Goal: Task Accomplishment & Management: Manage account settings

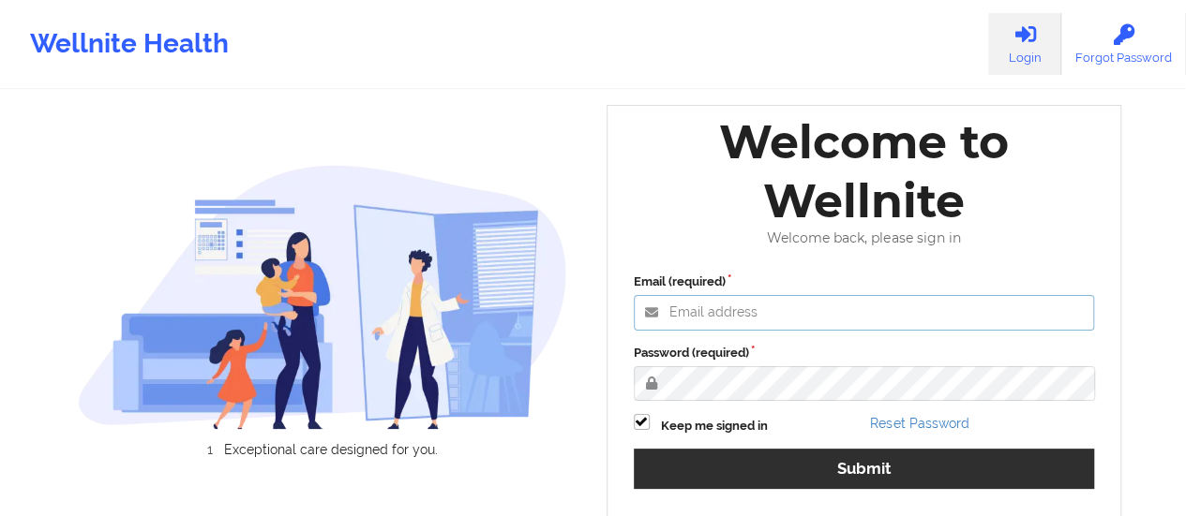
type input "[EMAIL_ADDRESS][DOMAIN_NAME]"
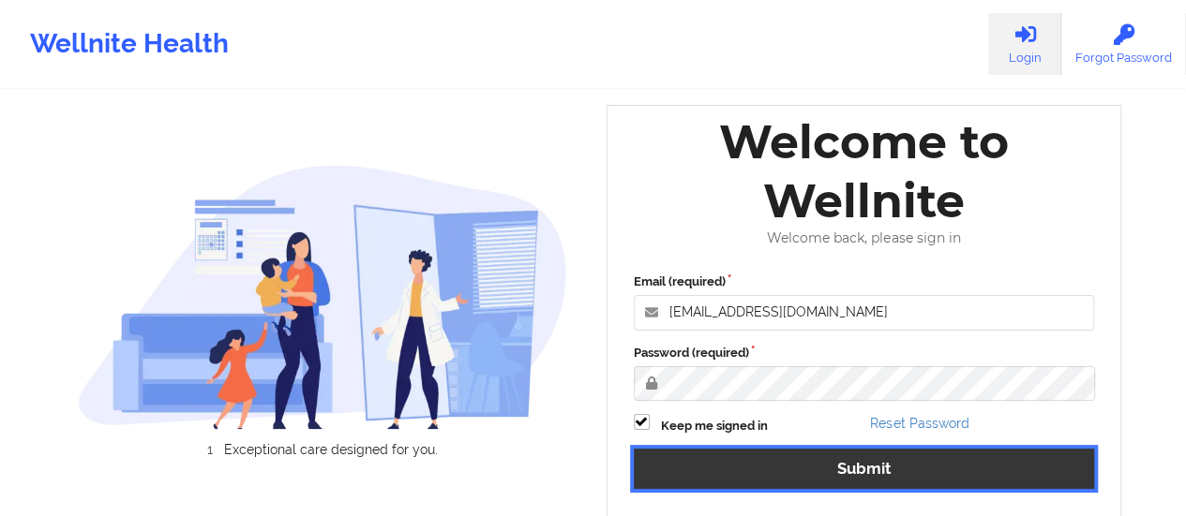
click at [827, 449] on button "Submit" at bounding box center [864, 469] width 461 height 40
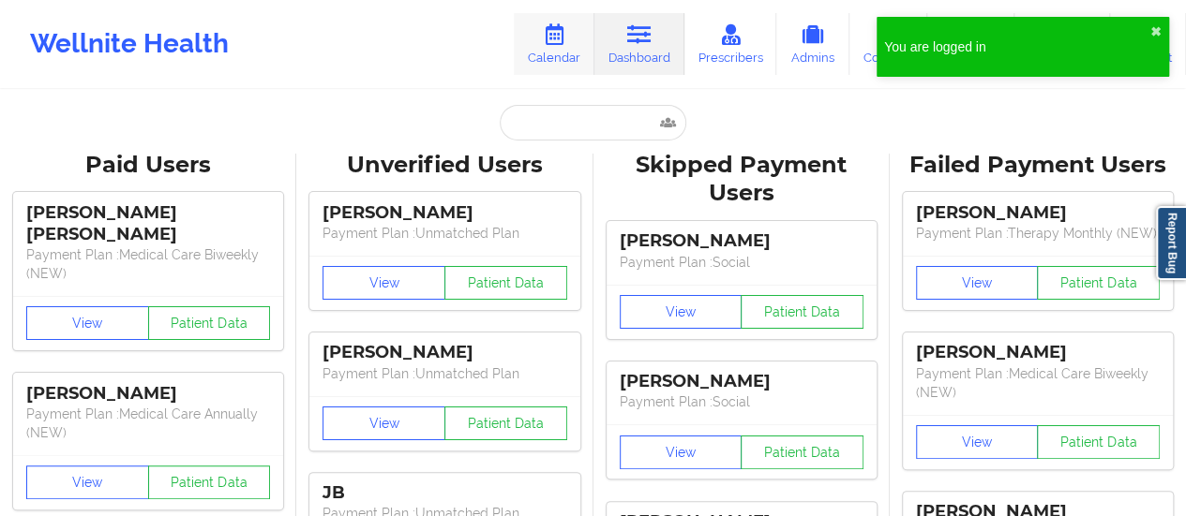
click at [569, 52] on link "Calendar" at bounding box center [554, 44] width 81 height 62
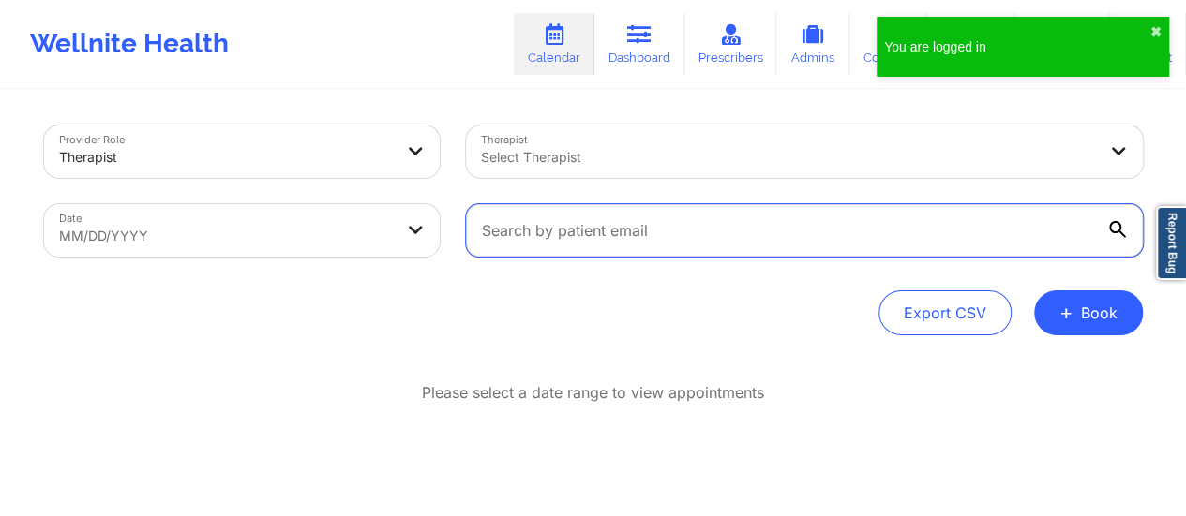
click at [606, 232] on input "text" at bounding box center [804, 230] width 677 height 52
paste input "[EMAIL_ADDRESS][DOMAIN_NAME]"
type input "[EMAIL_ADDRESS][DOMAIN_NAME]"
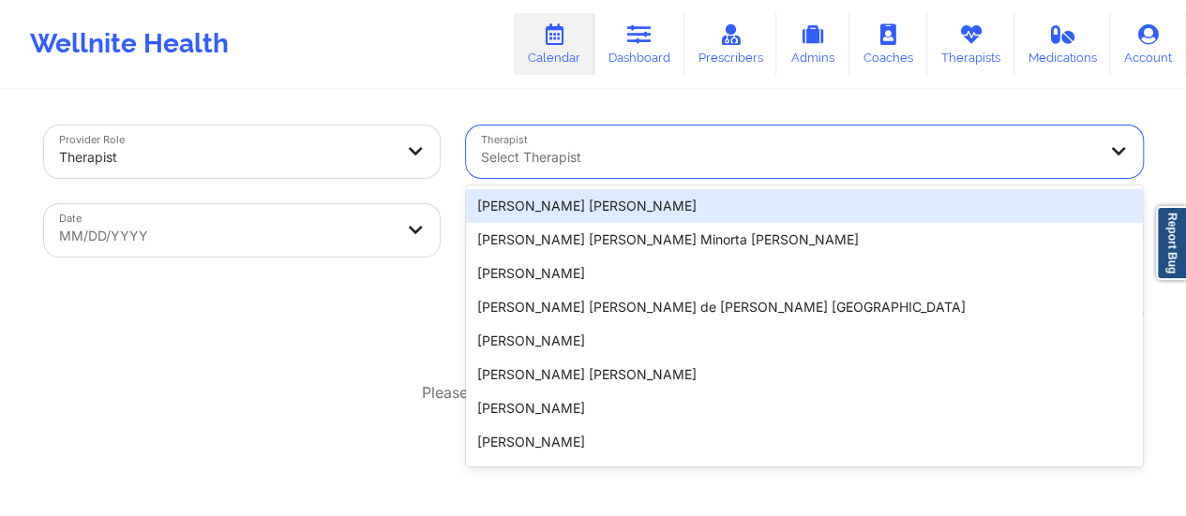
click at [574, 157] on div at bounding box center [788, 157] width 615 height 22
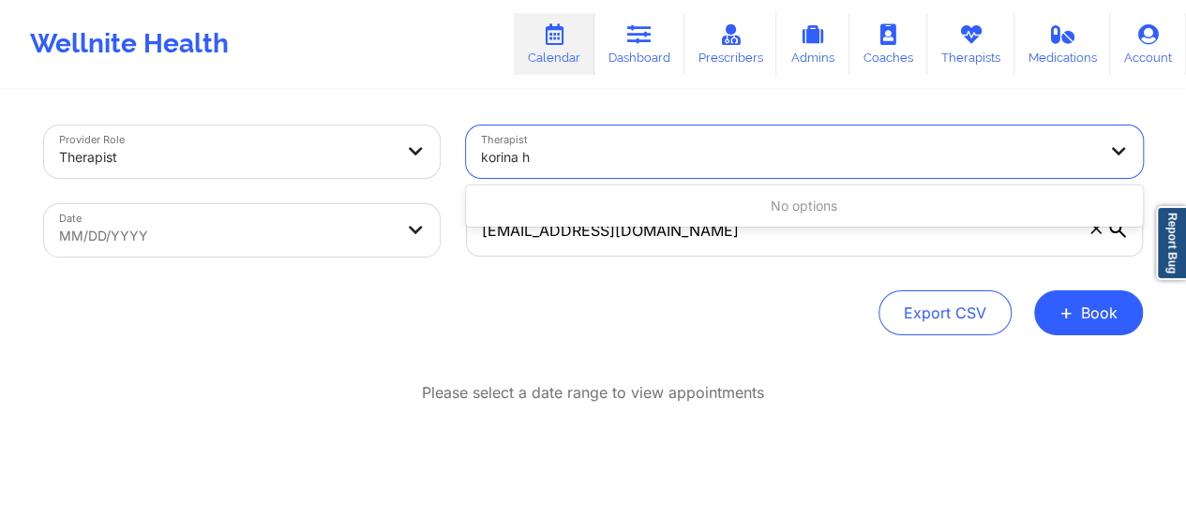
type input "korina"
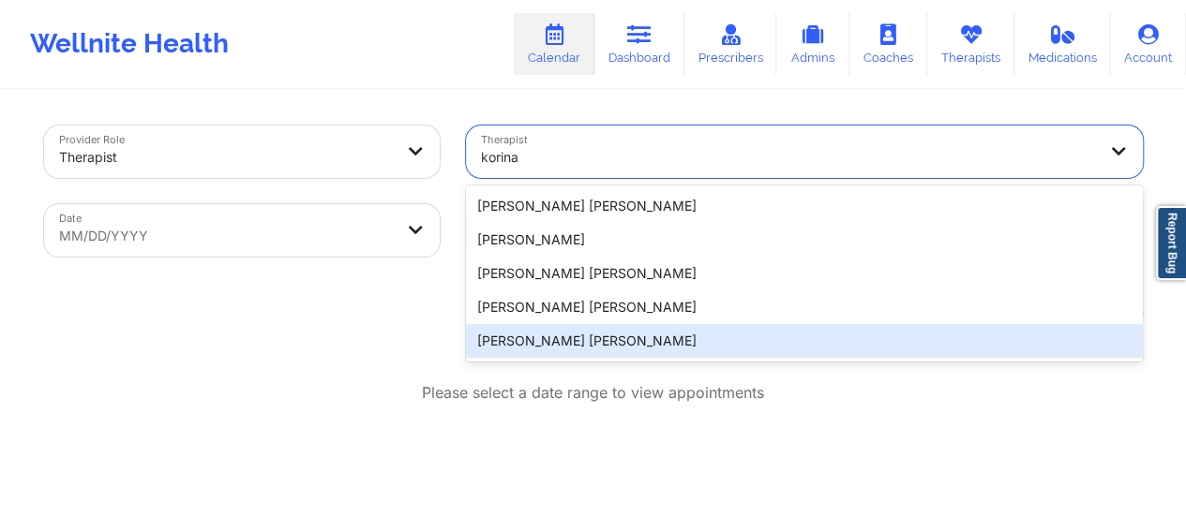
click at [590, 352] on div "[PERSON_NAME] [PERSON_NAME]" at bounding box center [804, 341] width 677 height 34
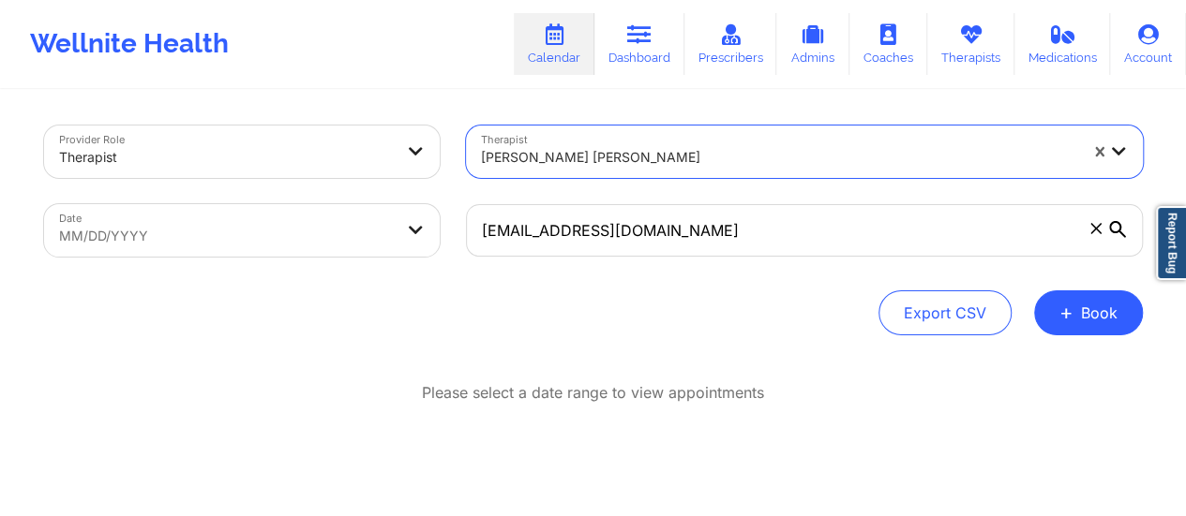
click at [311, 248] on body "Wellnite Health Calendar Dashboard Prescribers Admins Coaches Therapists Medica…" at bounding box center [593, 258] width 1186 height 516
select select "2025-8"
select select "2025-9"
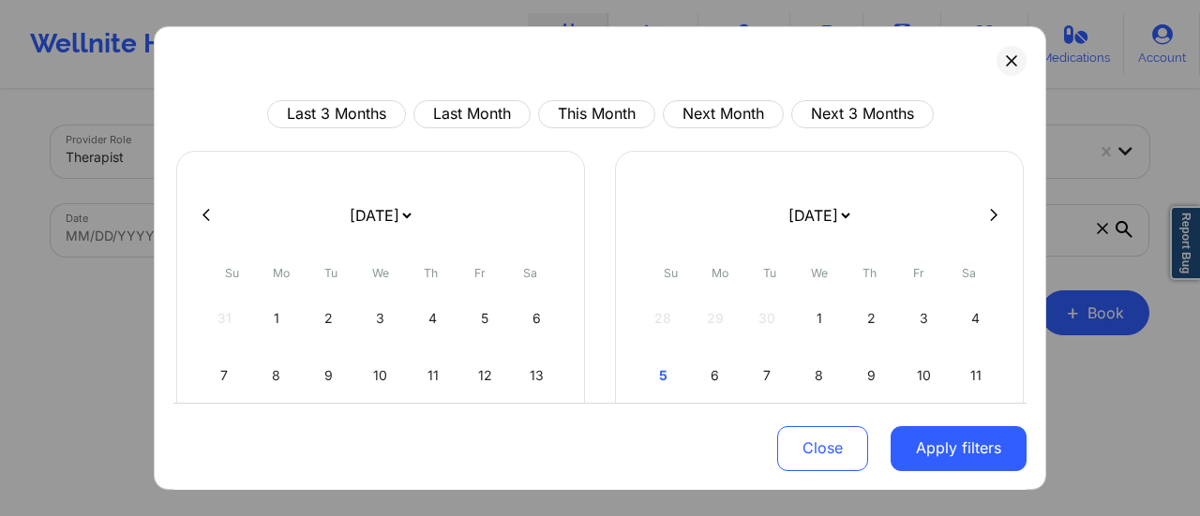
click at [396, 221] on select "[DATE] [DATE] [DATE] [DATE] [DATE] [DATE] [DATE] [DATE] [DATE] [DATE] [DATE] [D…" at bounding box center [380, 215] width 68 height 52
select select "2025-9"
select select "2025-10"
click at [203, 371] on div "5" at bounding box center [225, 376] width 48 height 52
select select "2025-9"
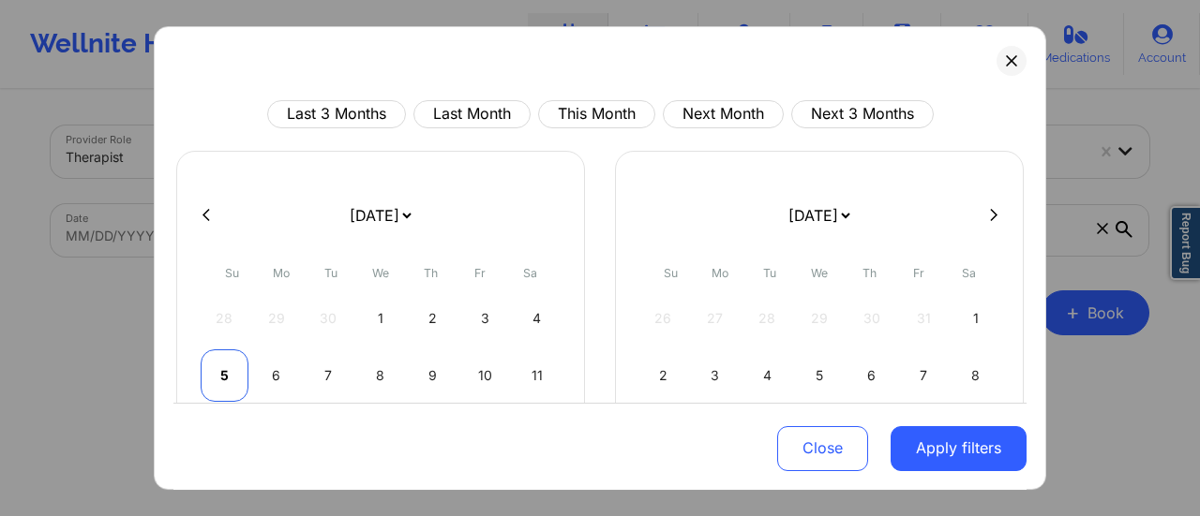
select select "2025-10"
select select "2025-9"
select select "2025-10"
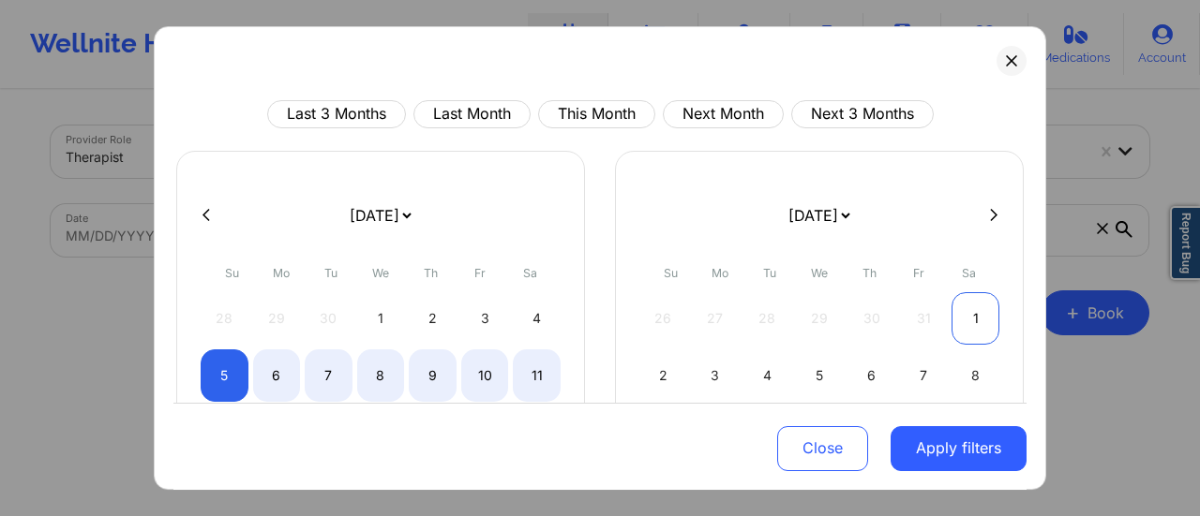
select select "2025-9"
select select "2025-10"
click at [971, 306] on div "1" at bounding box center [975, 318] width 48 height 52
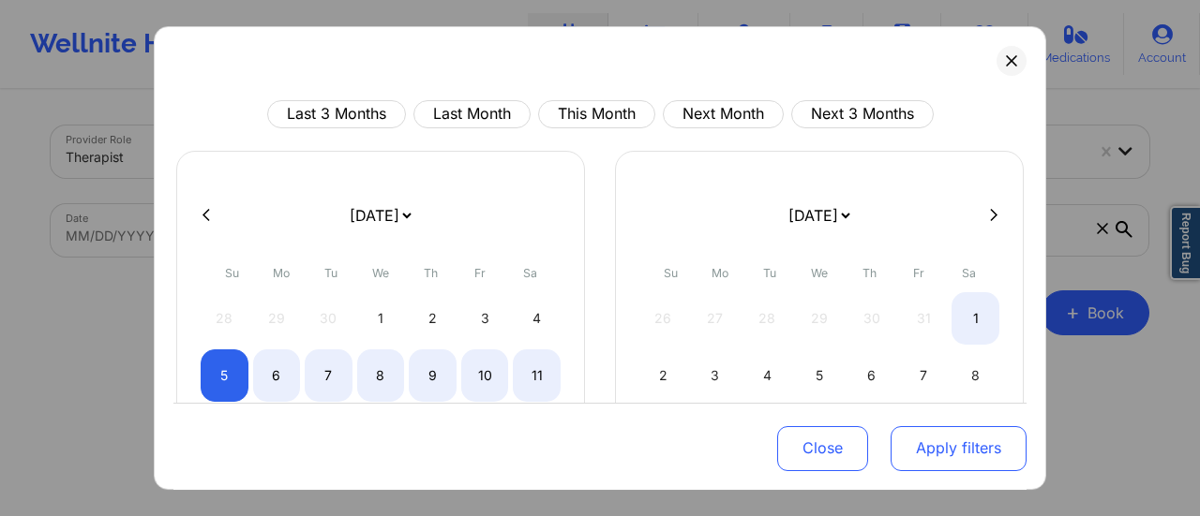
select select "2025-9"
select select "2025-10"
click at [969, 438] on button "Apply filters" at bounding box center [958, 448] width 136 height 45
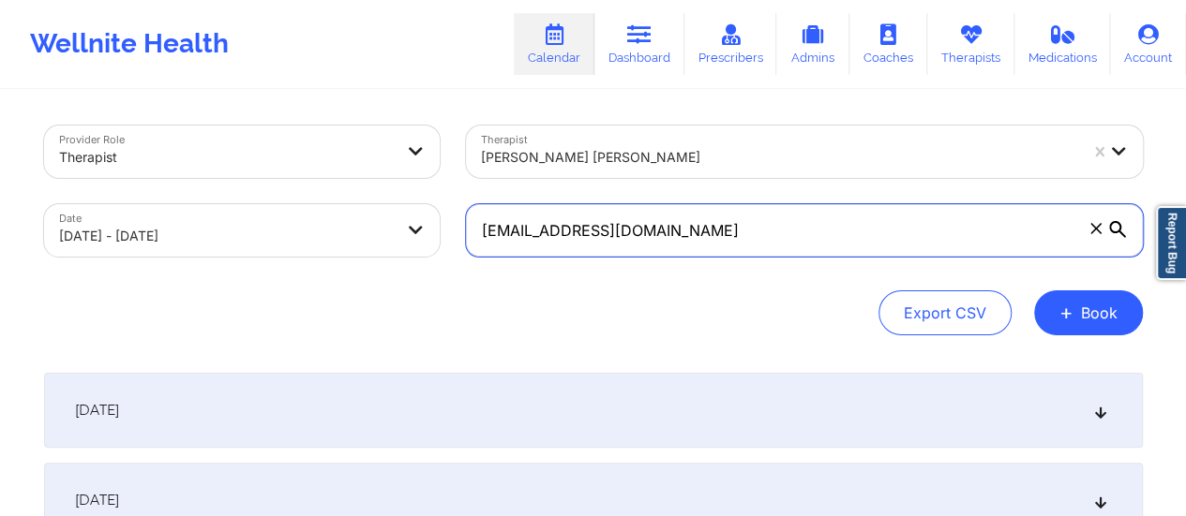
click at [765, 226] on input "[EMAIL_ADDRESS][DOMAIN_NAME]" at bounding box center [804, 230] width 677 height 52
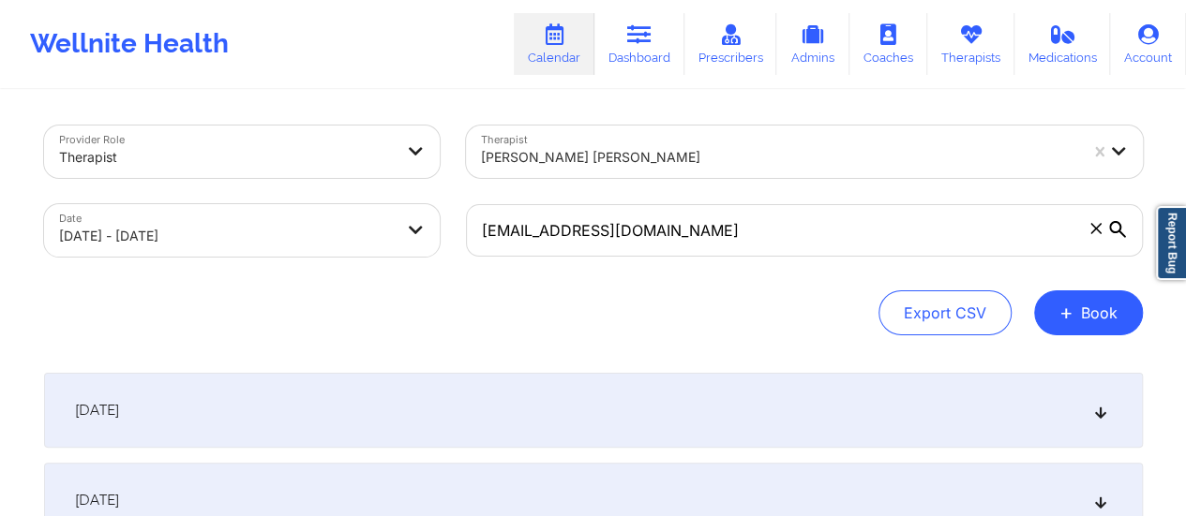
click at [409, 430] on div "[DATE]" at bounding box center [593, 410] width 1099 height 75
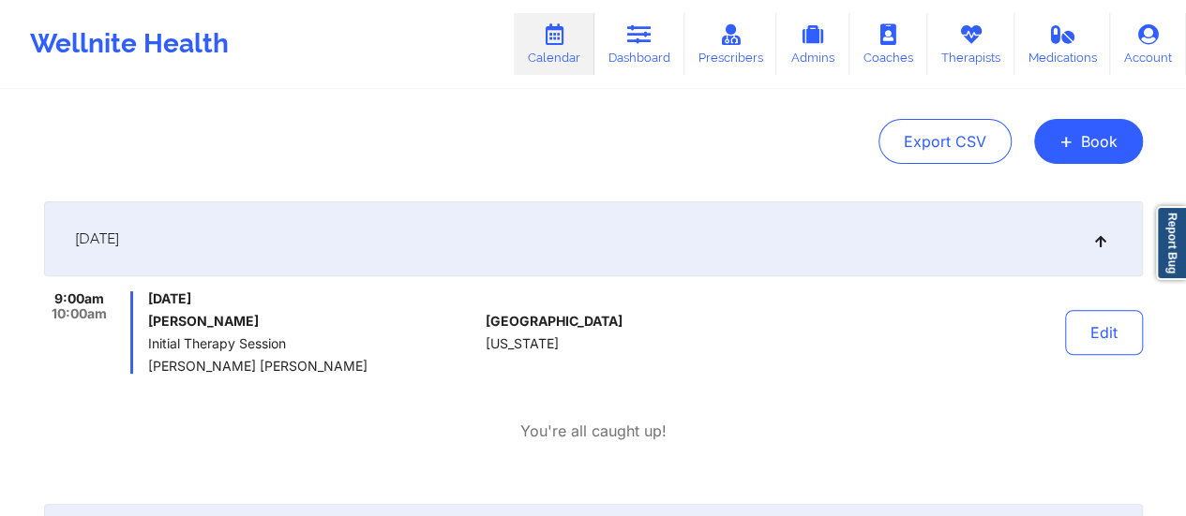
scroll to position [168, 0]
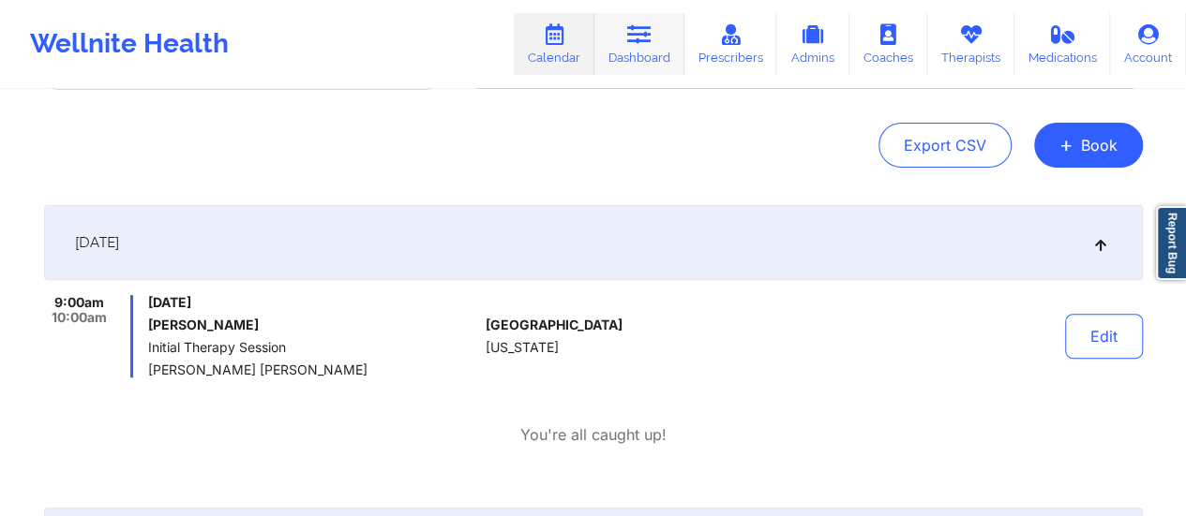
click at [641, 59] on link "Dashboard" at bounding box center [639, 44] width 90 height 62
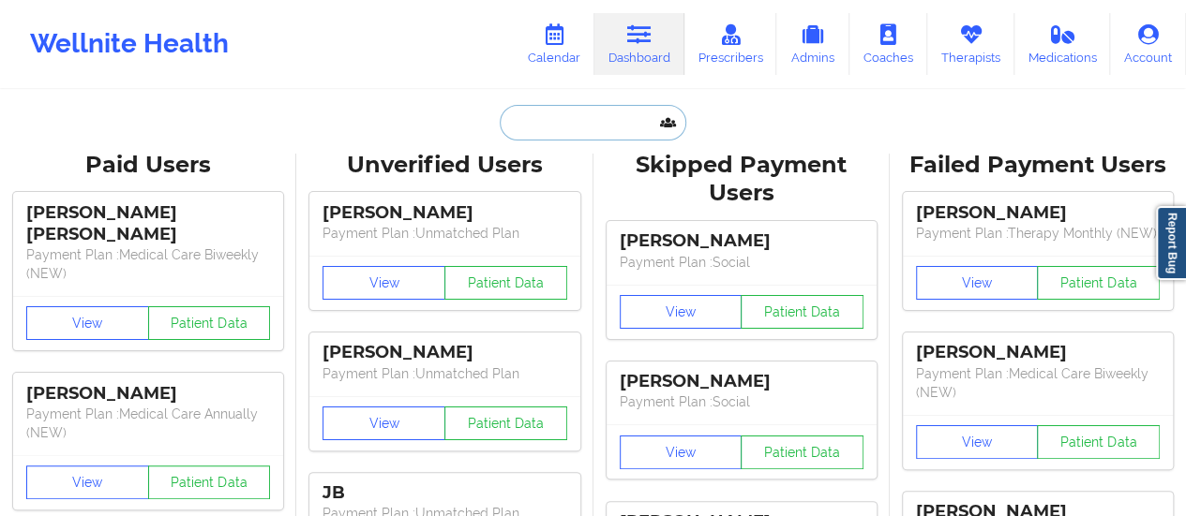
paste input "[EMAIL_ADDRESS][DOMAIN_NAME]"
click at [606, 121] on input "text" at bounding box center [593, 123] width 186 height 36
type input "[EMAIL_ADDRESS][DOMAIN_NAME]"
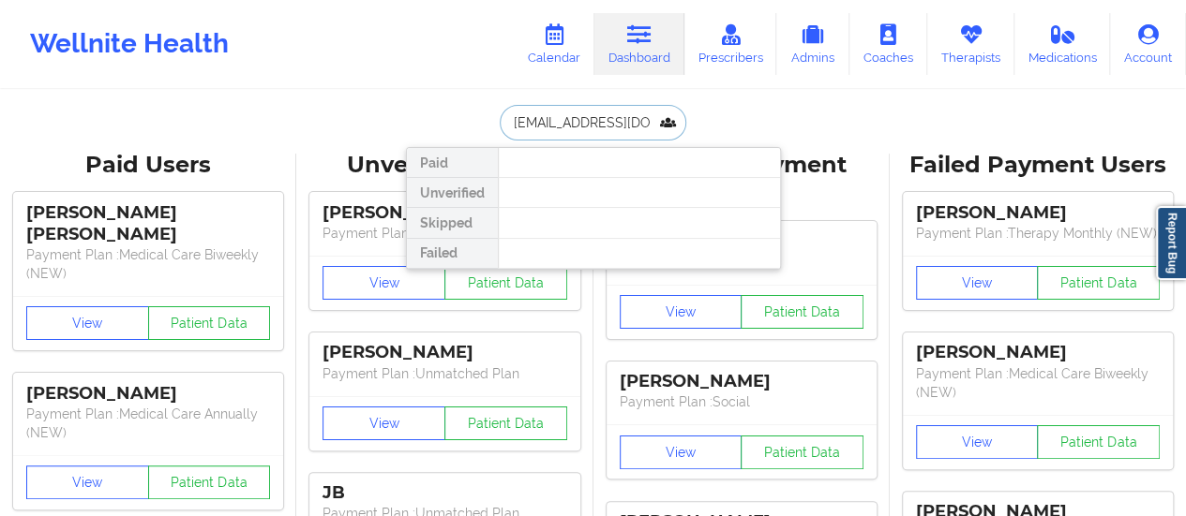
scroll to position [0, 3]
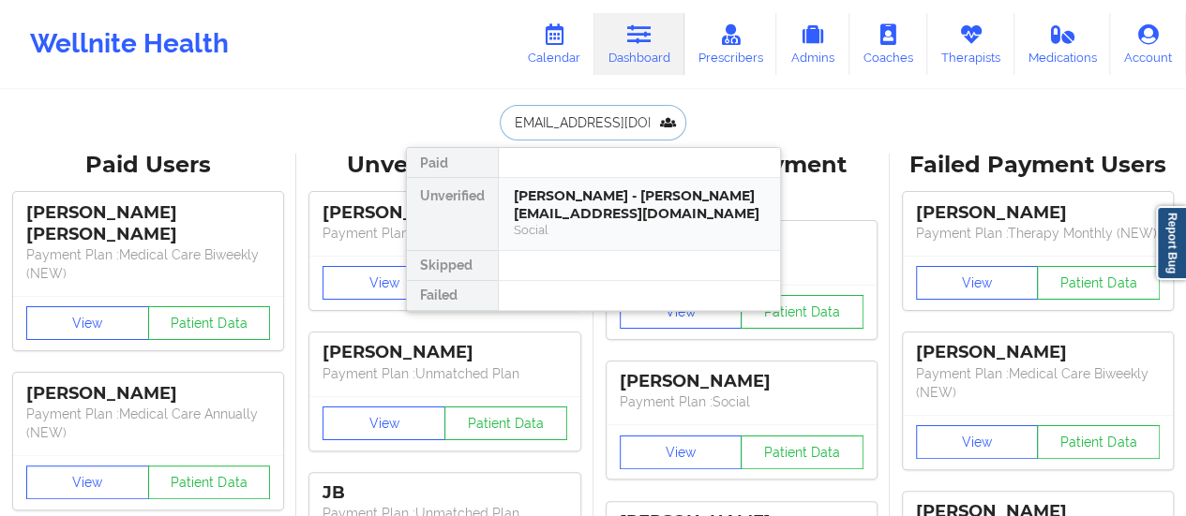
click at [584, 203] on div "[PERSON_NAME] - [PERSON_NAME][EMAIL_ADDRESS][DOMAIN_NAME]" at bounding box center [639, 204] width 251 height 35
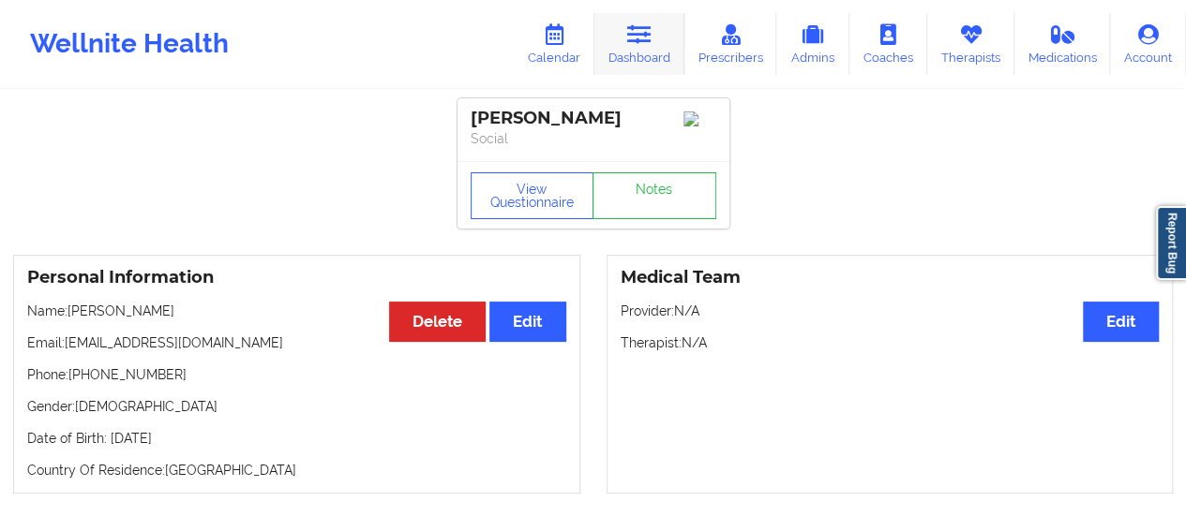
click at [624, 39] on link "Dashboard" at bounding box center [639, 44] width 90 height 62
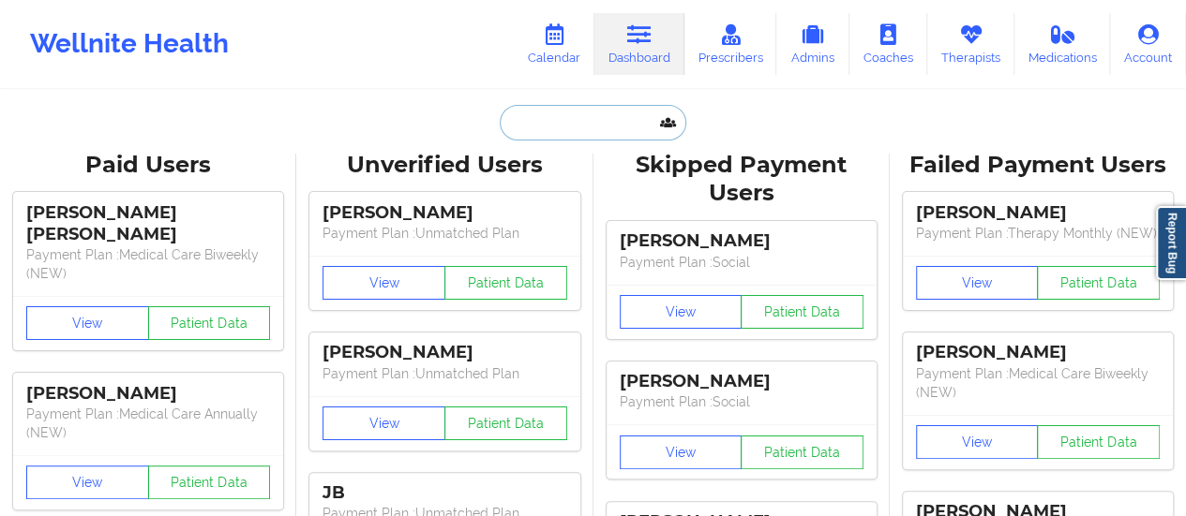
click at [595, 113] on input "text" at bounding box center [593, 123] width 186 height 36
paste input "[EMAIL_ADDRESS][DOMAIN_NAME]"
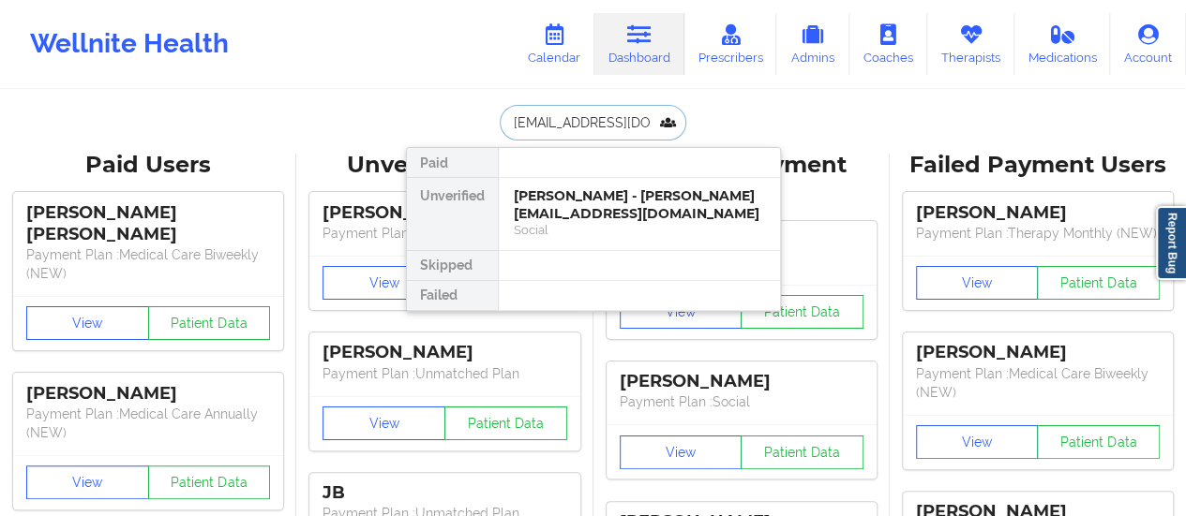
scroll to position [0, 7]
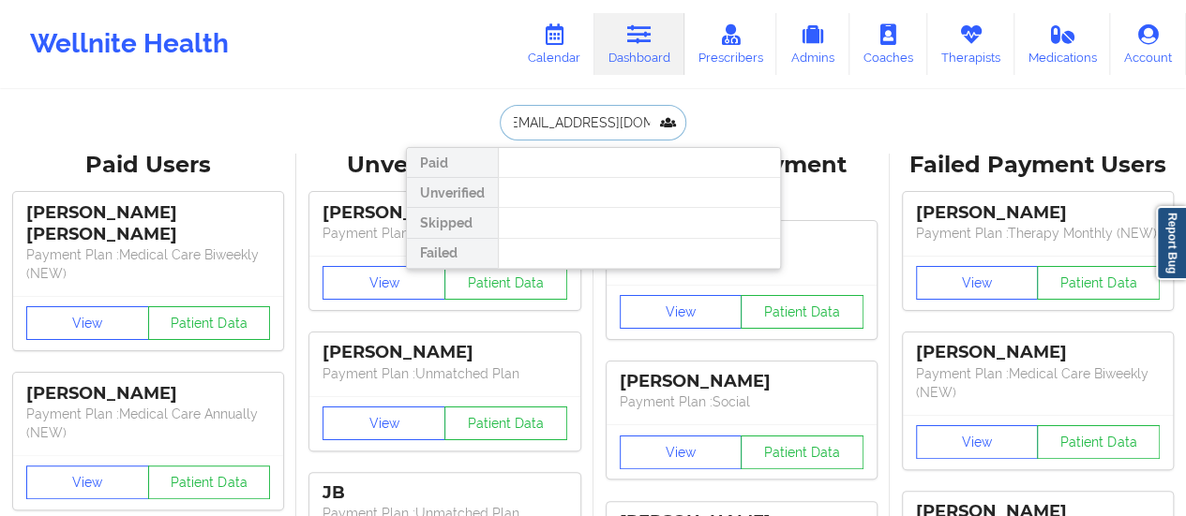
click at [546, 110] on input "[EMAIL_ADDRESS][DOMAIN_NAME]" at bounding box center [593, 123] width 186 height 36
paste input "[PERSON_NAME]"
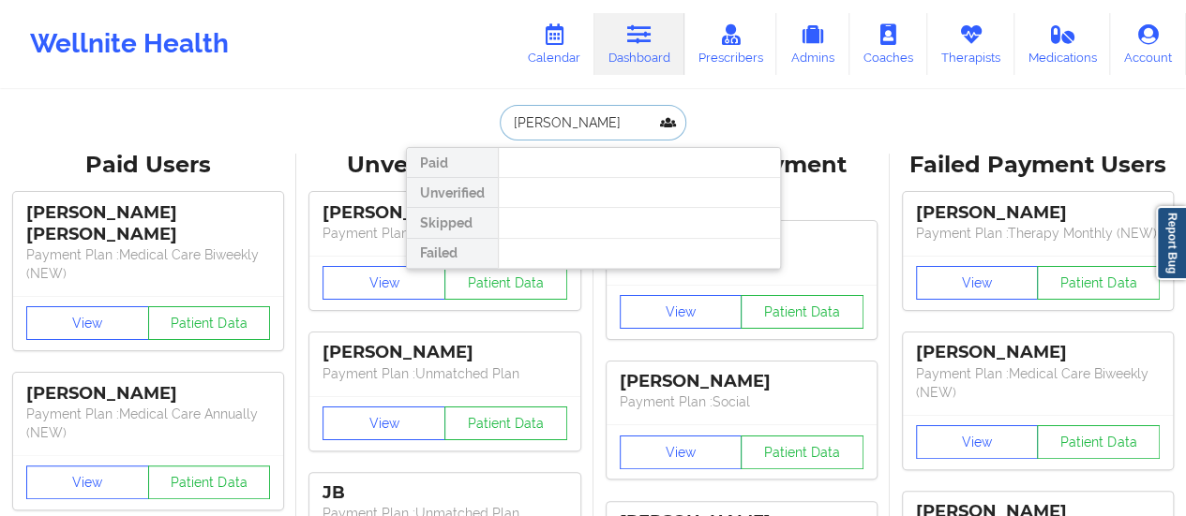
scroll to position [0, 0]
drag, startPoint x: 663, startPoint y: 148, endPoint x: 624, endPoint y: 114, distance: 51.1
click at [624, 114] on div "[PERSON_NAME] Paid Unverified Skipped Failed" at bounding box center [593, 123] width 375 height 36
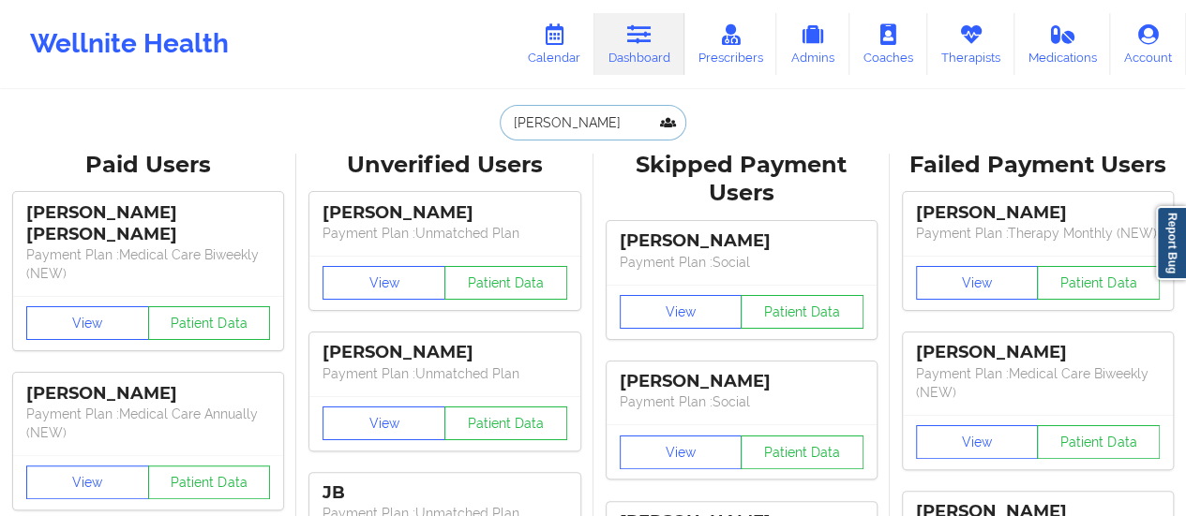
click at [624, 114] on input "[PERSON_NAME]" at bounding box center [593, 123] width 186 height 36
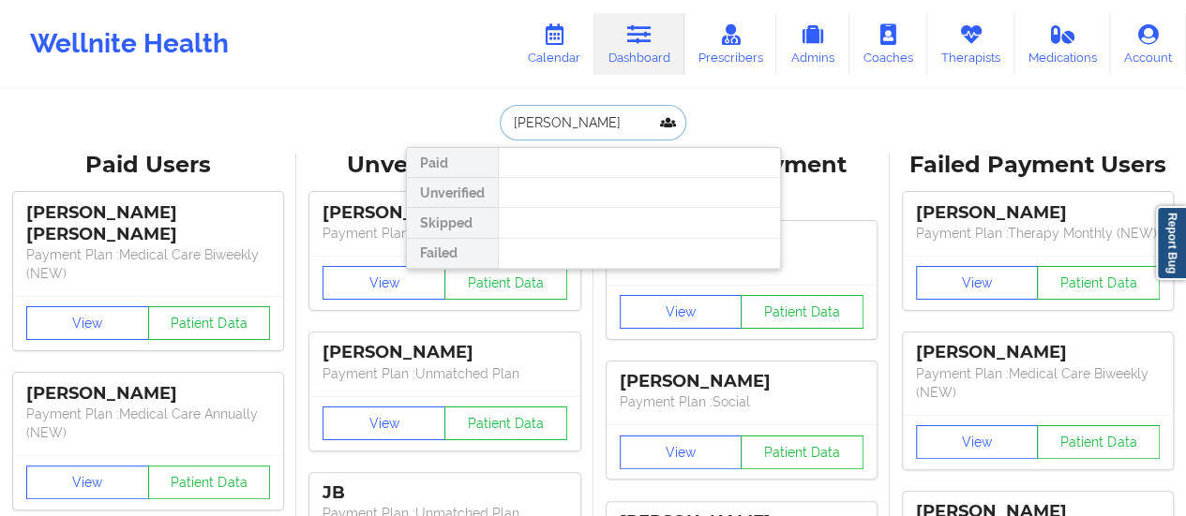
click at [624, 114] on input "[PERSON_NAME]" at bounding box center [593, 123] width 186 height 36
paste input "[EMAIL_ADDRESS][DOMAIN_NAME]"
type input "[EMAIL_ADDRESS][DOMAIN_NAME]"
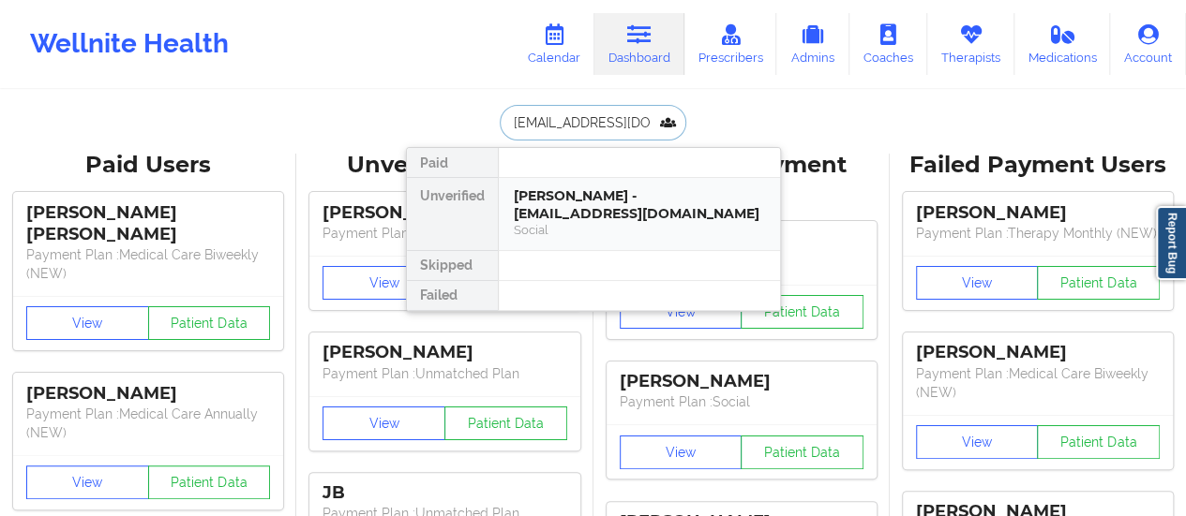
click at [596, 217] on div "[PERSON_NAME] - [EMAIL_ADDRESS][DOMAIN_NAME]" at bounding box center [639, 204] width 251 height 35
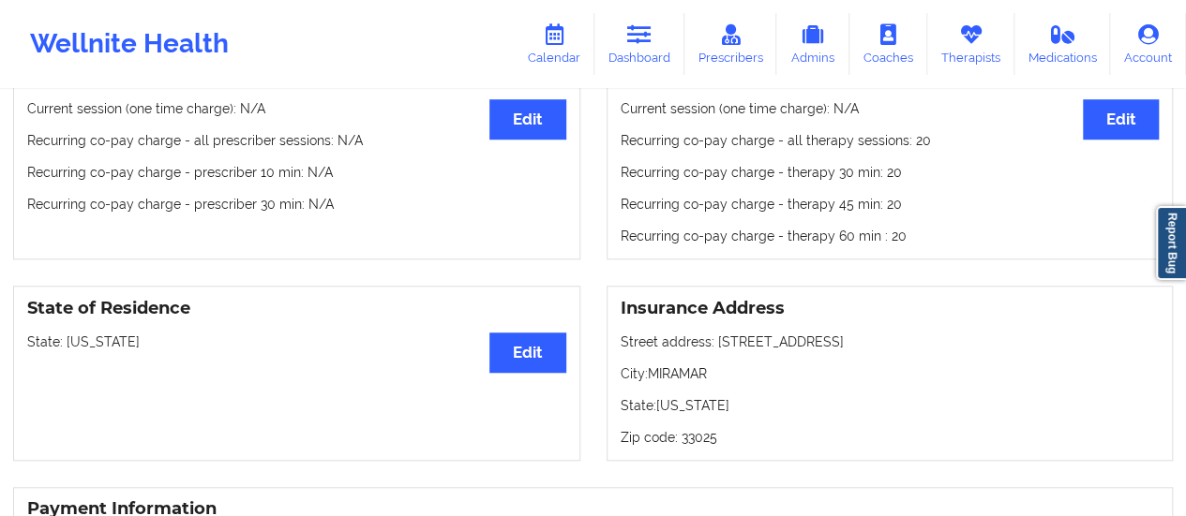
scroll to position [581, 0]
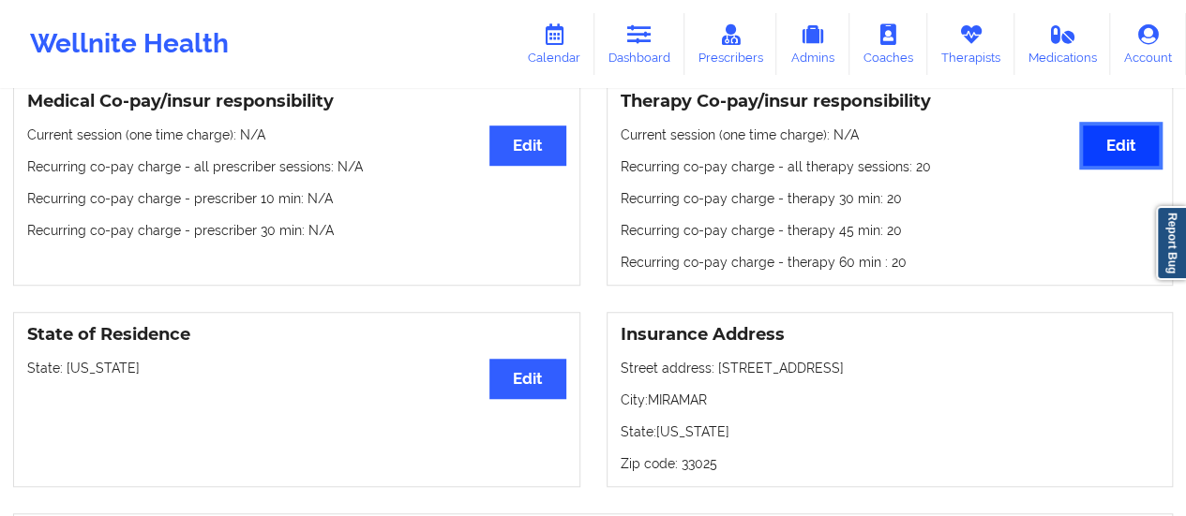
click at [1116, 158] on button "Edit" at bounding box center [1121, 146] width 76 height 40
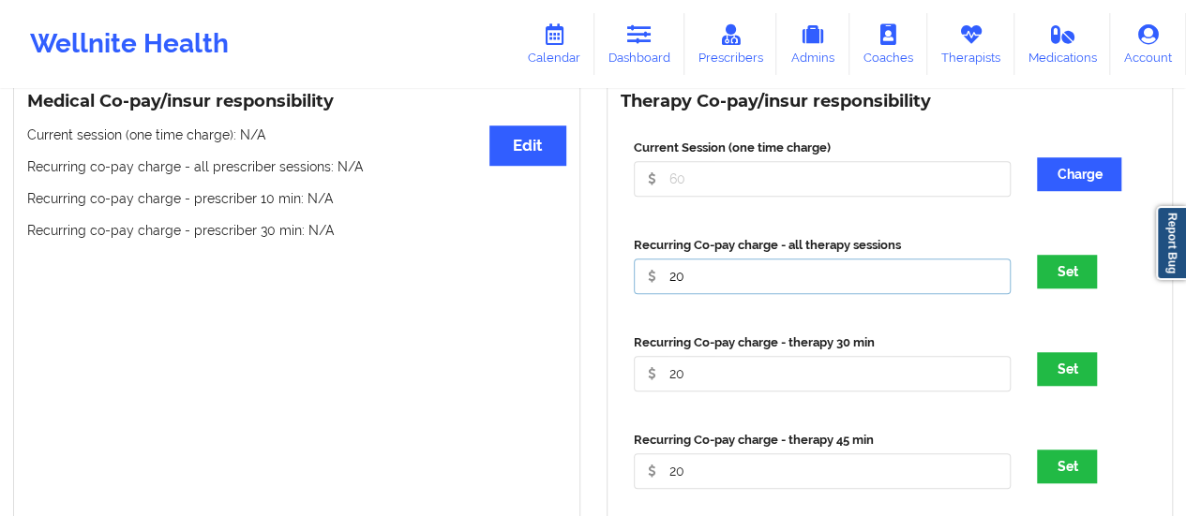
click at [763, 277] on input "20" at bounding box center [823, 277] width 378 height 36
type input "0"
click at [715, 374] on input "20" at bounding box center [823, 374] width 378 height 36
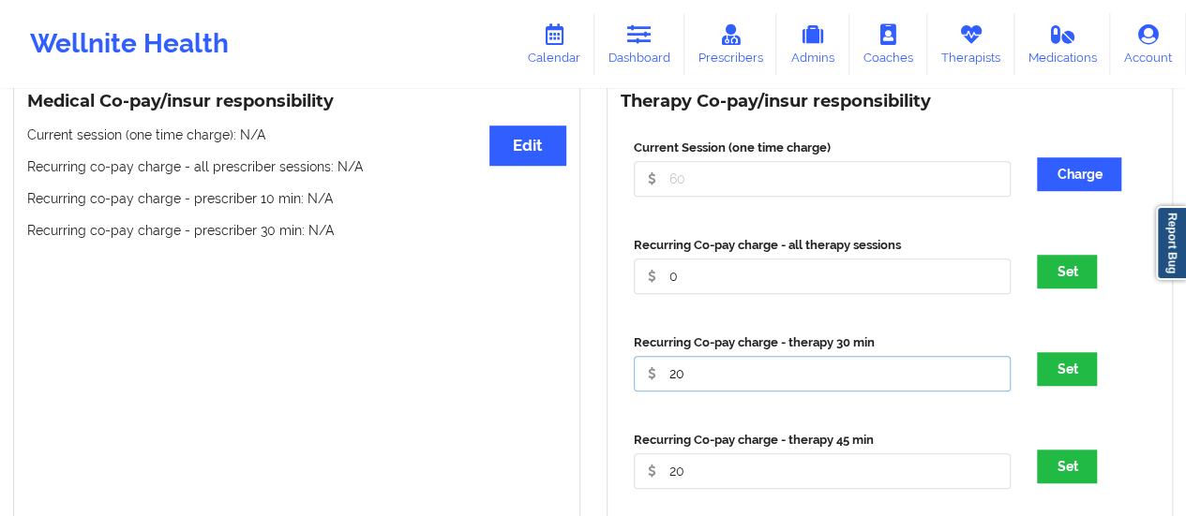
click at [715, 374] on input "20" at bounding box center [823, 374] width 378 height 36
type input "0"
click at [711, 478] on input "20" at bounding box center [823, 472] width 378 height 36
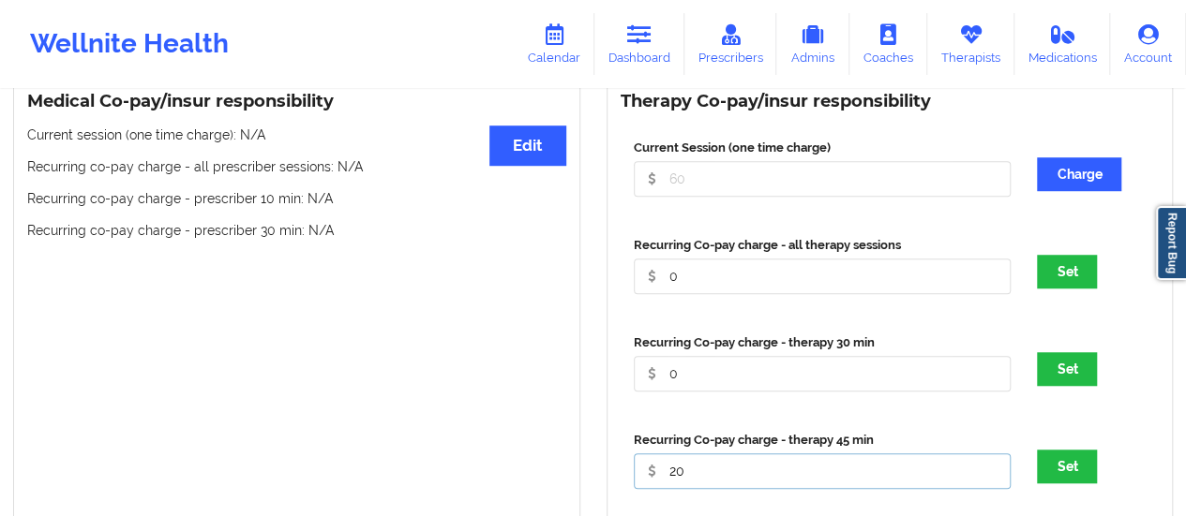
click at [711, 478] on input "20" at bounding box center [823, 472] width 378 height 36
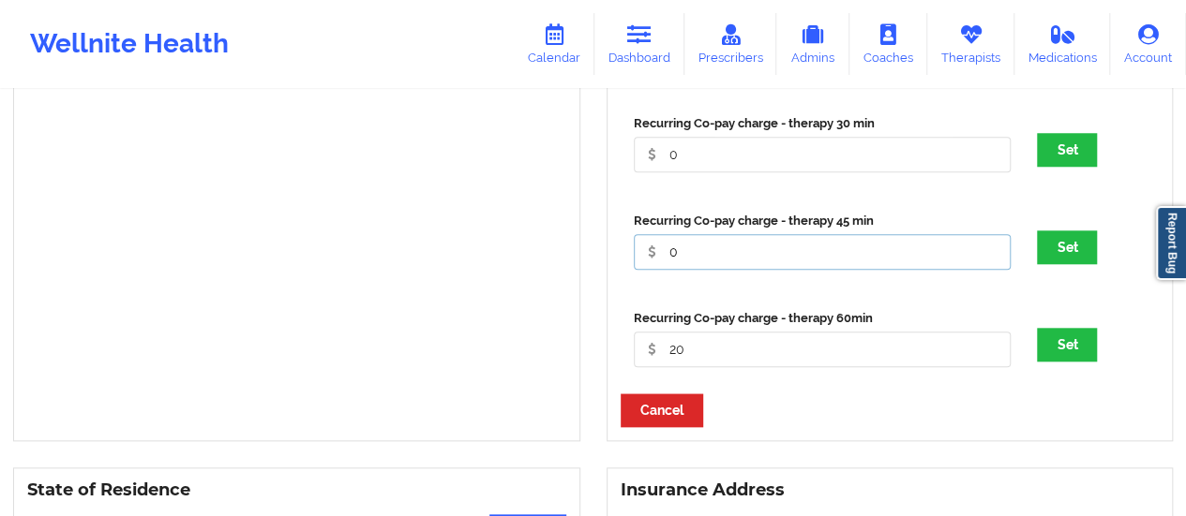
scroll to position [808, 0]
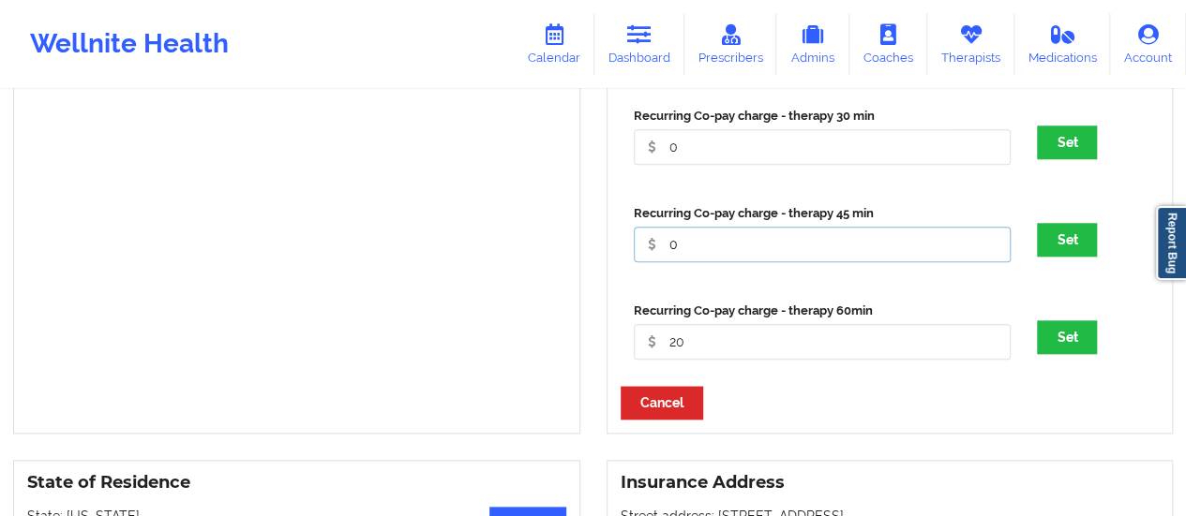
type input "0"
click at [724, 356] on input "20" at bounding box center [823, 342] width 378 height 36
type input "0"
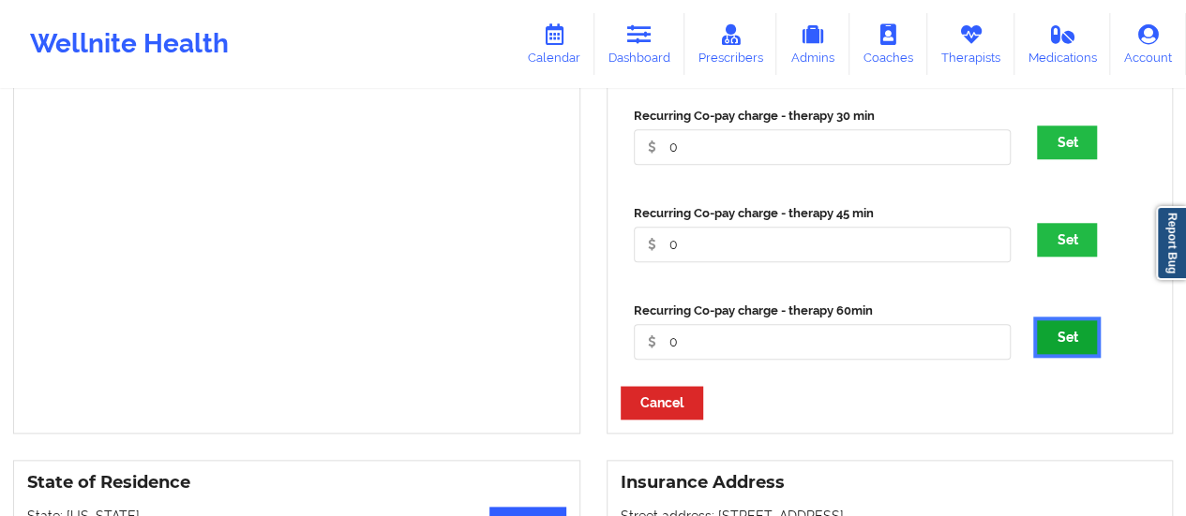
click at [1074, 344] on button "Set" at bounding box center [1067, 338] width 60 height 34
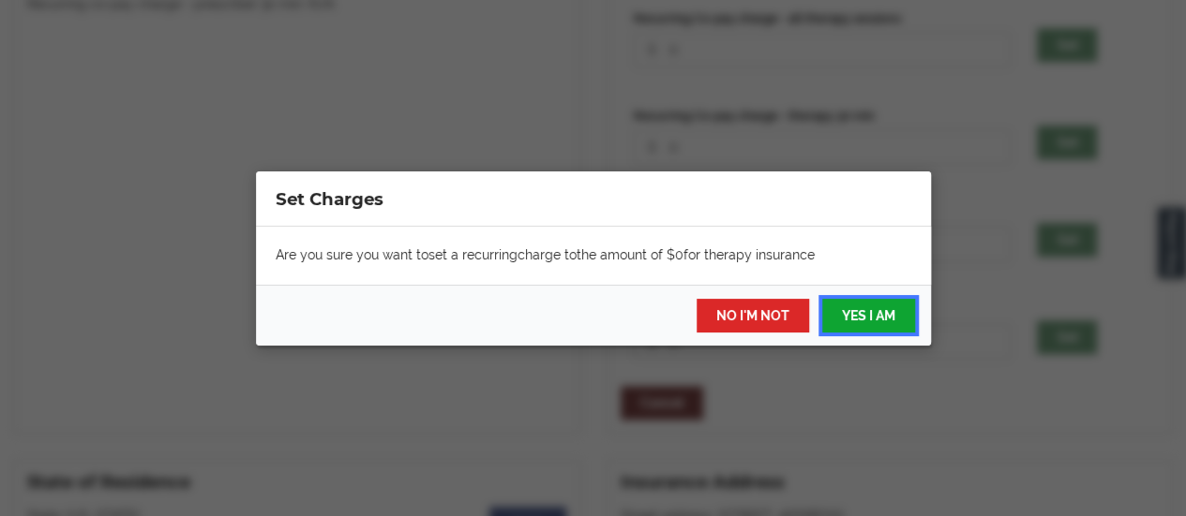
click at [868, 312] on button "YES I AM" at bounding box center [867, 316] width 93 height 34
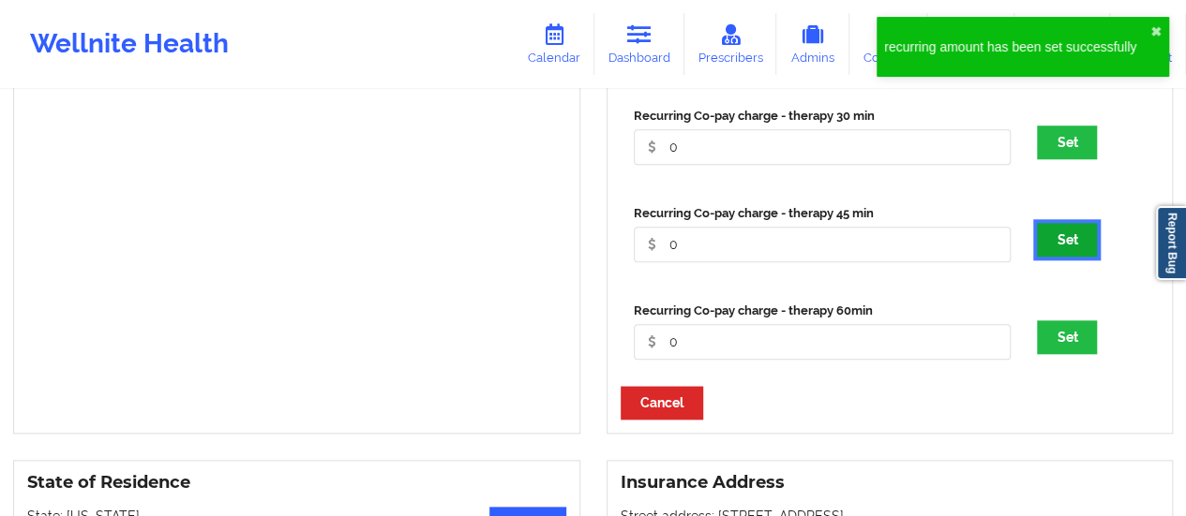
click at [1078, 255] on button "Set" at bounding box center [1067, 240] width 60 height 34
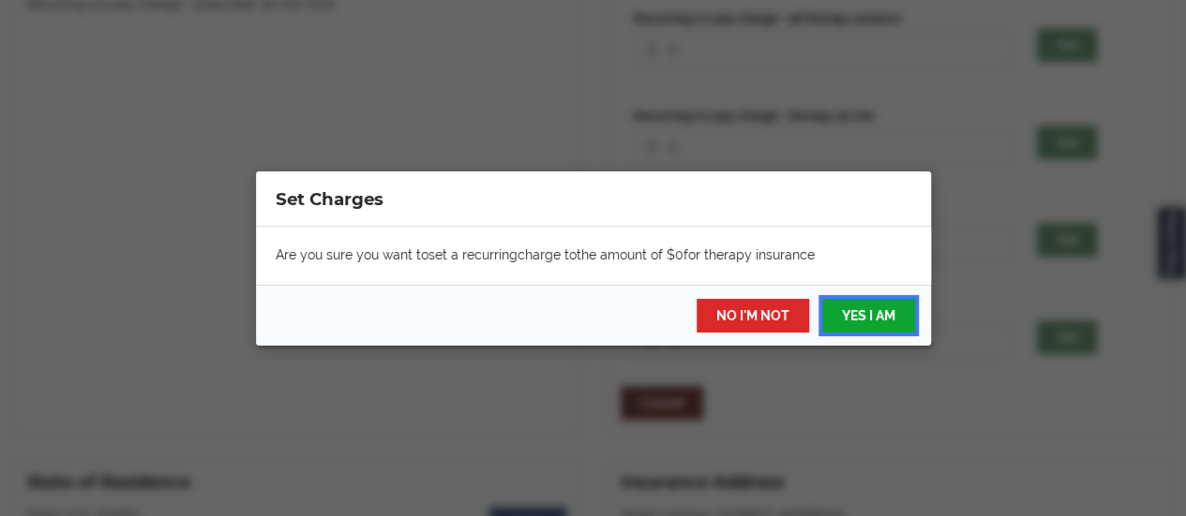
click at [899, 302] on button "YES I AM" at bounding box center [867, 316] width 93 height 34
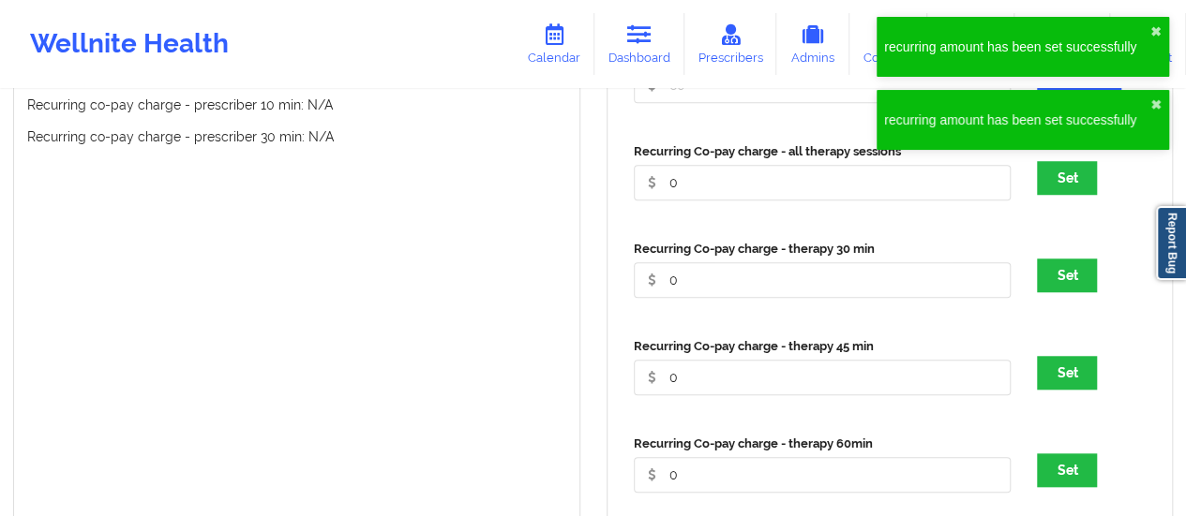
scroll to position [665, 0]
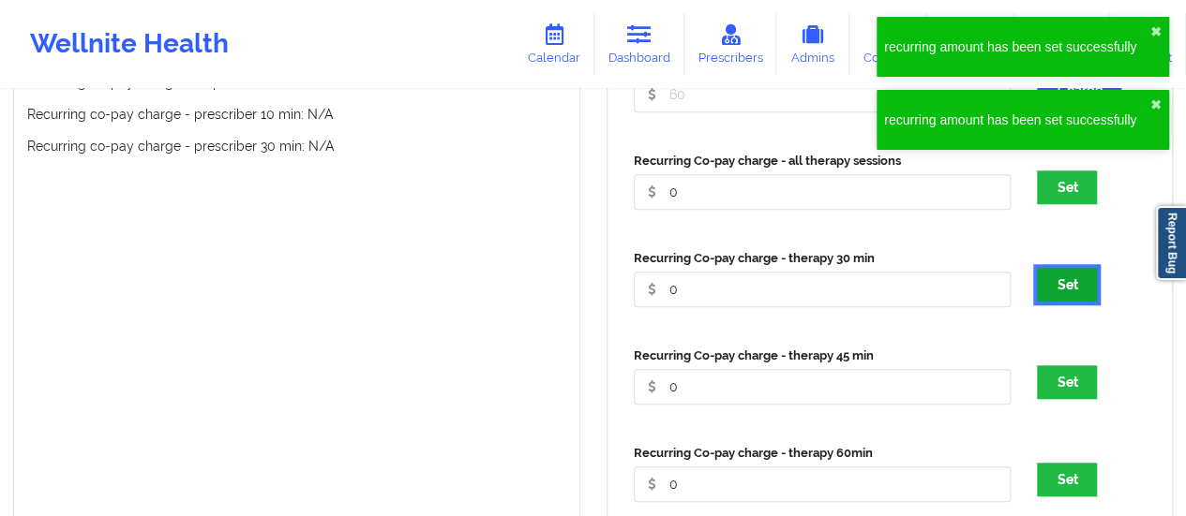
click at [1062, 279] on button "Set" at bounding box center [1067, 285] width 60 height 34
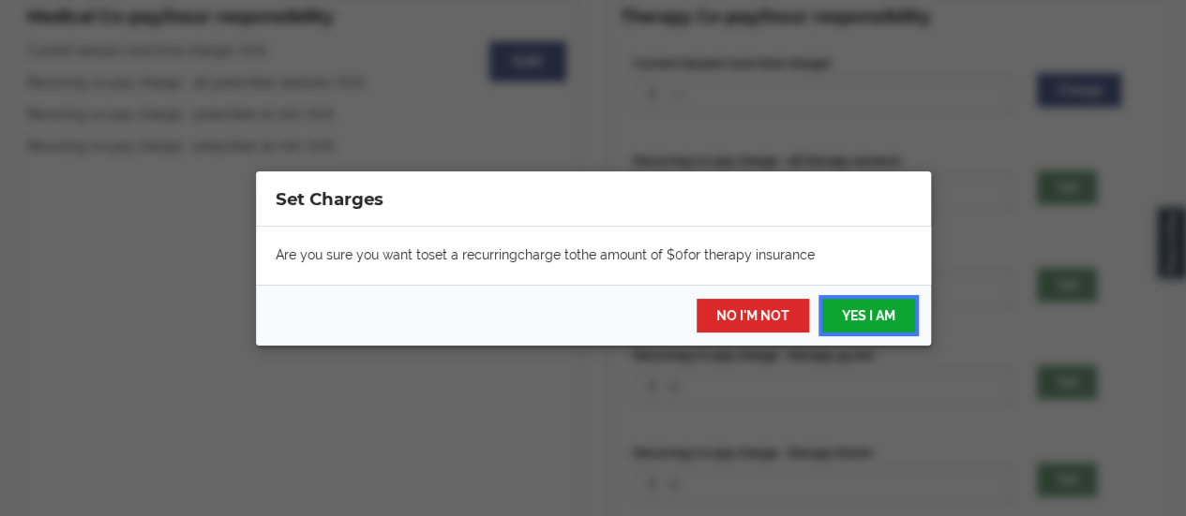
click at [900, 328] on button "YES I AM" at bounding box center [867, 316] width 93 height 34
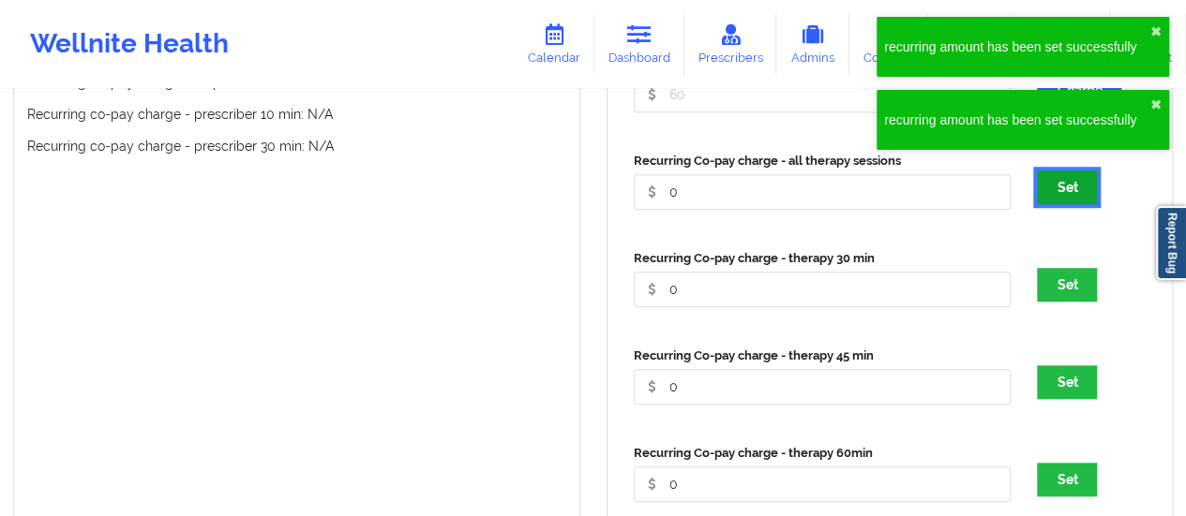
click at [1088, 194] on button "Set" at bounding box center [1067, 188] width 60 height 34
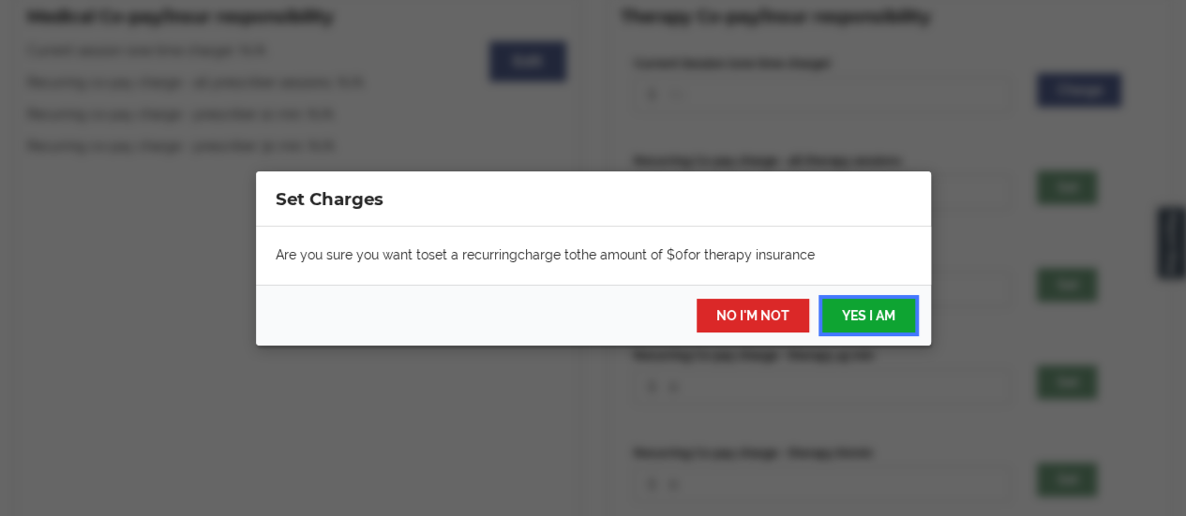
click at [864, 323] on button "YES I AM" at bounding box center [867, 316] width 93 height 34
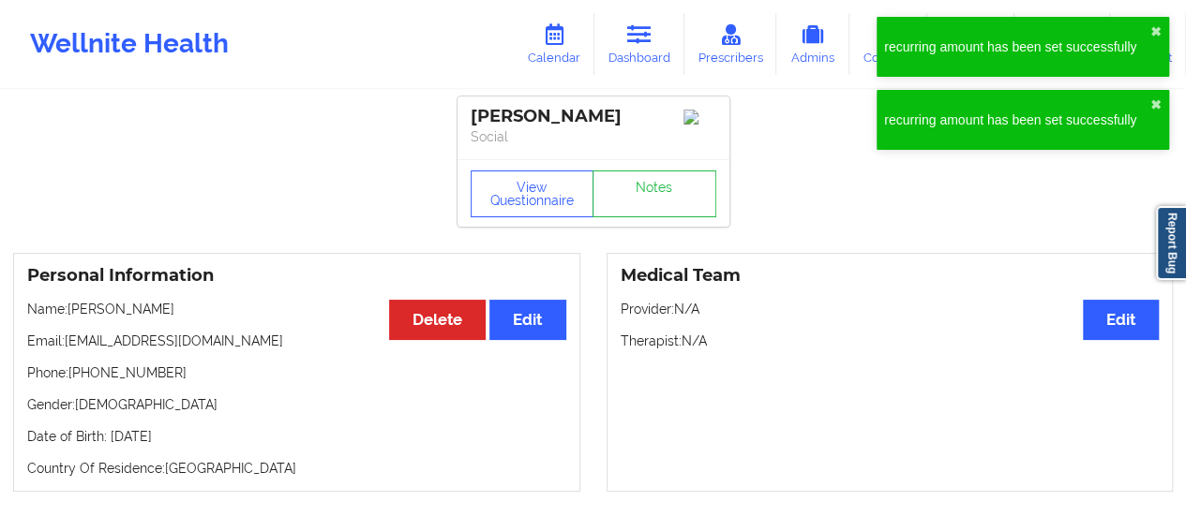
scroll to position [3, 0]
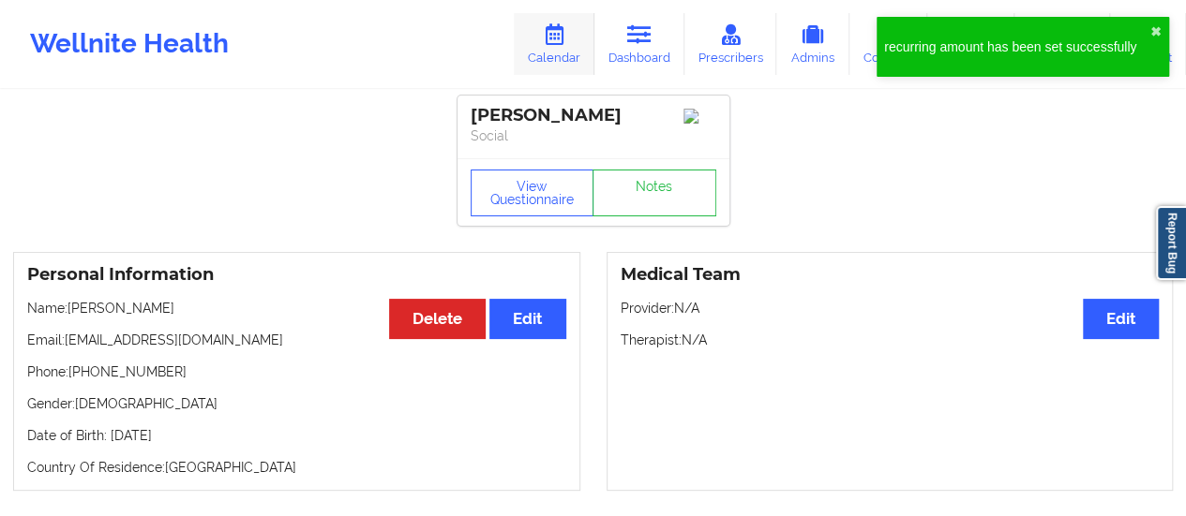
click at [580, 35] on link "Calendar" at bounding box center [554, 44] width 81 height 62
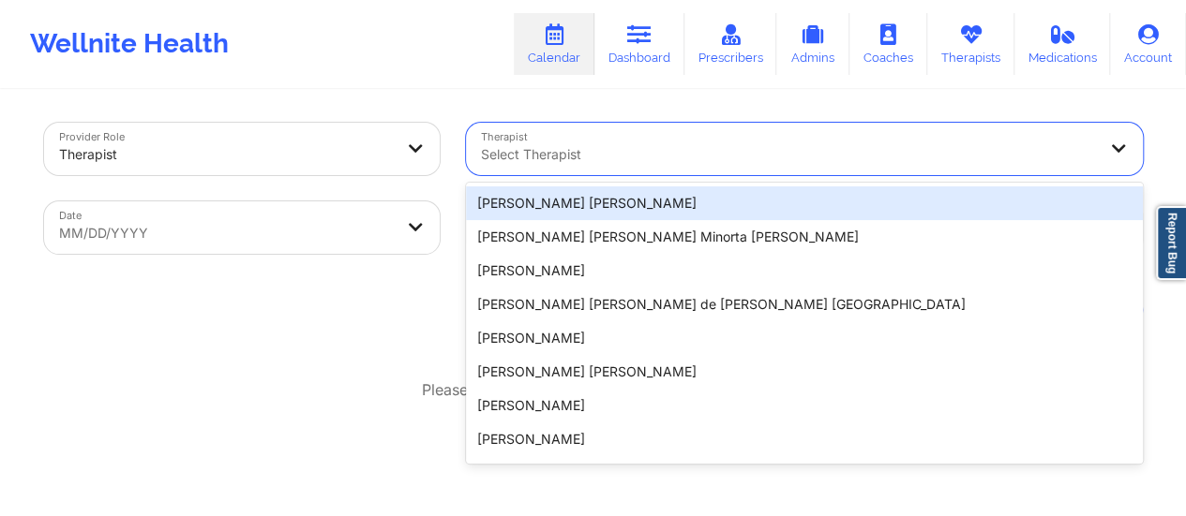
click at [579, 125] on div "Select Therapist" at bounding box center [782, 149] width 632 height 52
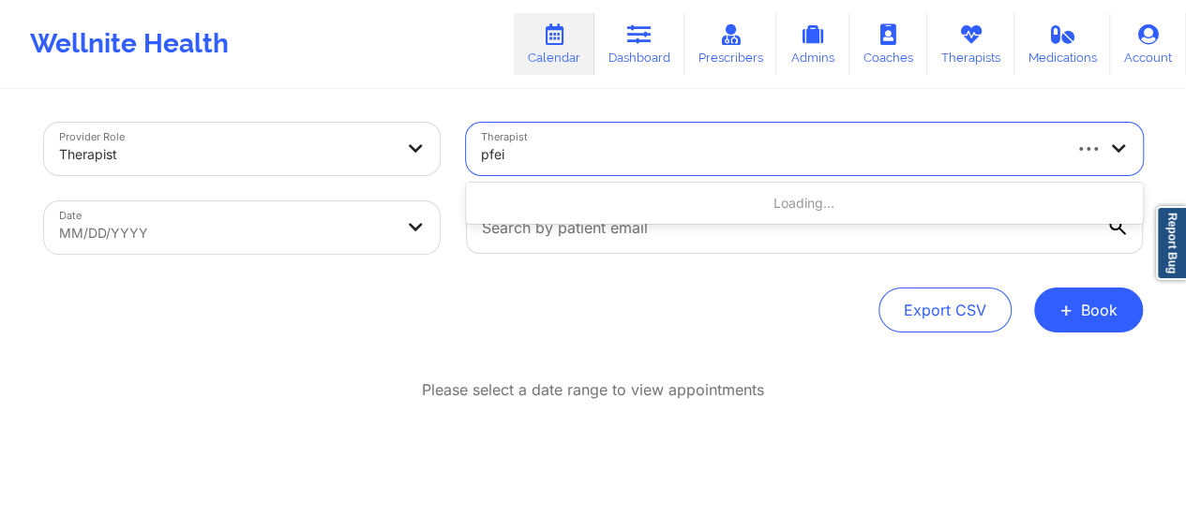
type input "[PERSON_NAME]"
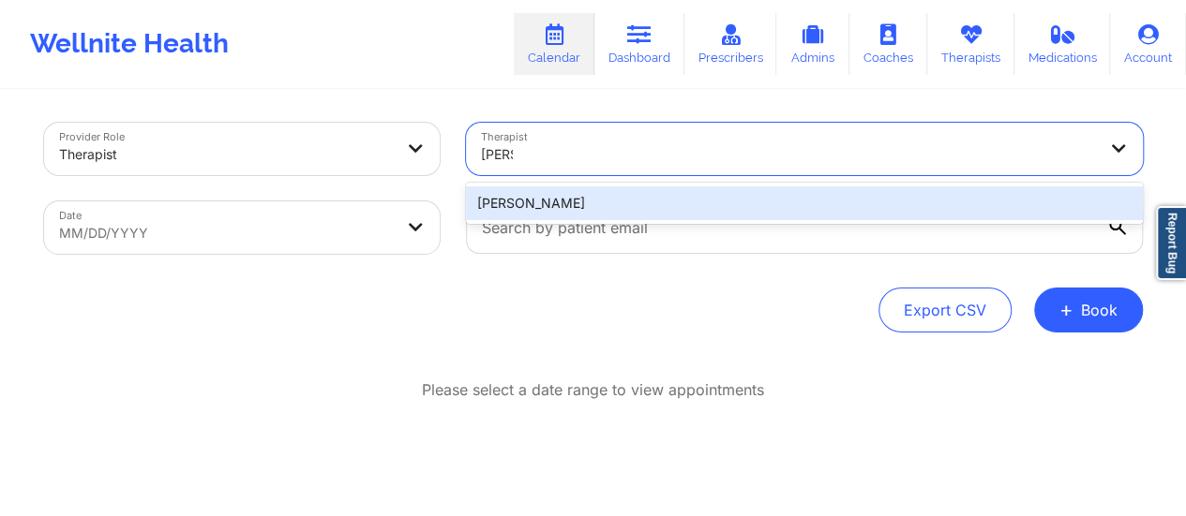
click at [523, 205] on div "[PERSON_NAME]" at bounding box center [804, 204] width 677 height 34
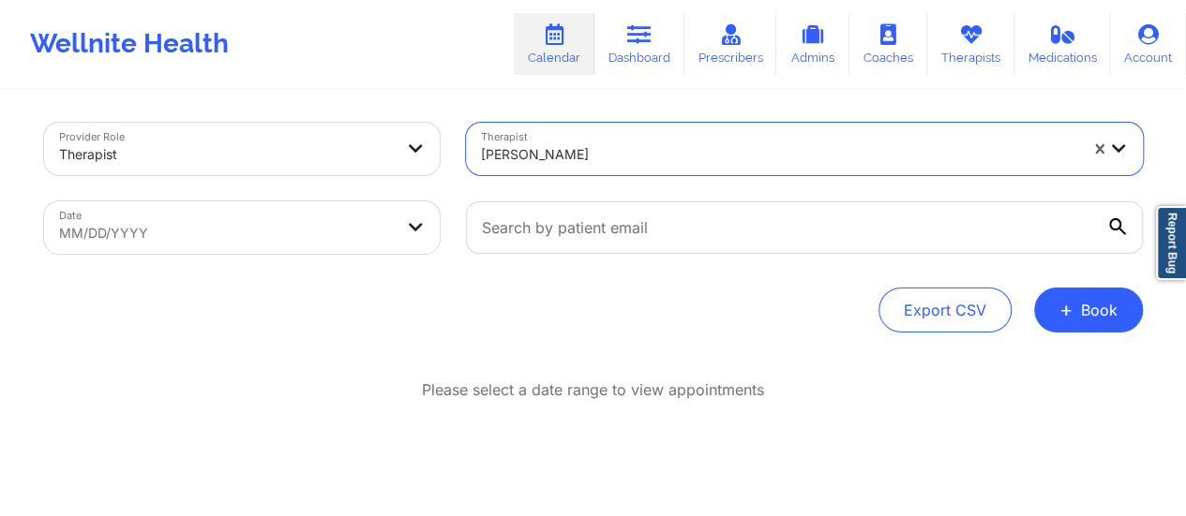
select select "2025-8"
select select "2025-9"
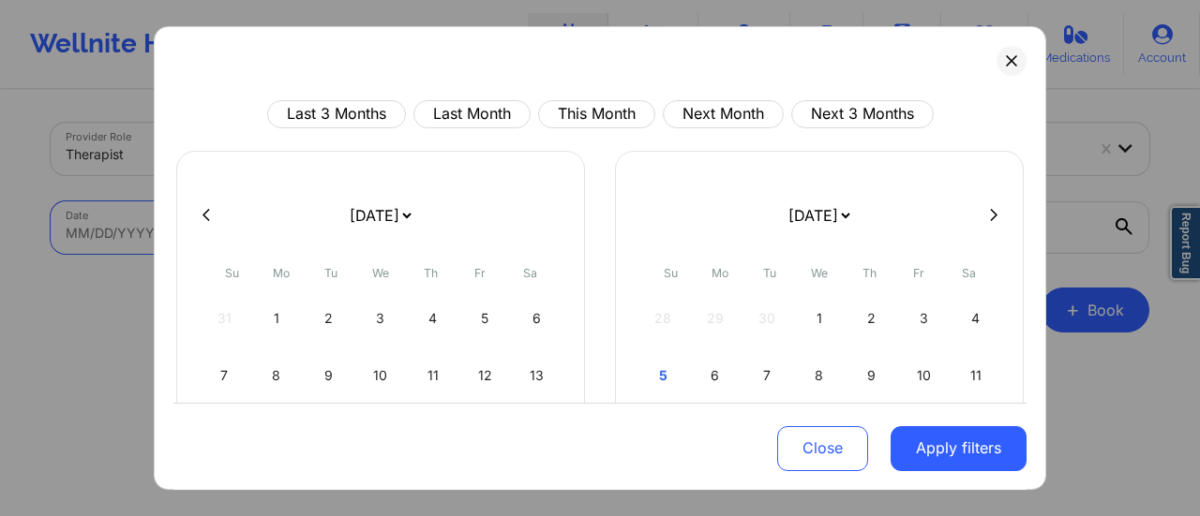
click at [342, 218] on body "Wellnite Health Calendar Dashboard Prescribers Admins Coaches Therapists Medica…" at bounding box center [600, 255] width 1200 height 516
click at [354, 219] on select "[DATE] [DATE] [DATE] [DATE] [DATE] [DATE] [DATE] [DATE] [DATE] [DATE] [DATE] [D…" at bounding box center [380, 215] width 68 height 52
select select "2025-9"
select select "2025-10"
click at [221, 376] on div "5" at bounding box center [225, 376] width 48 height 52
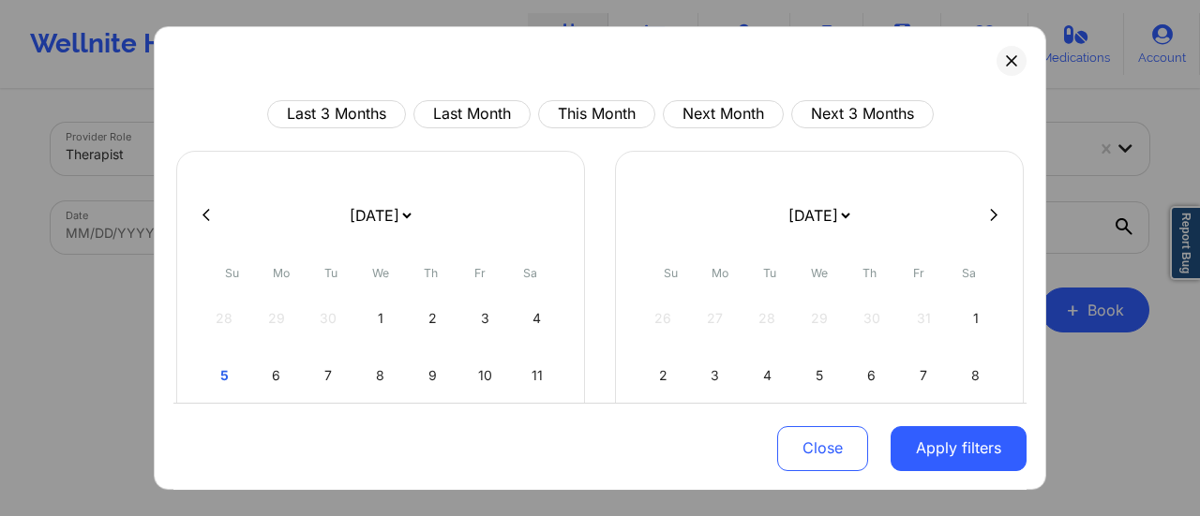
select select "2025-9"
select select "2025-10"
select select "2025-9"
select select "2025-10"
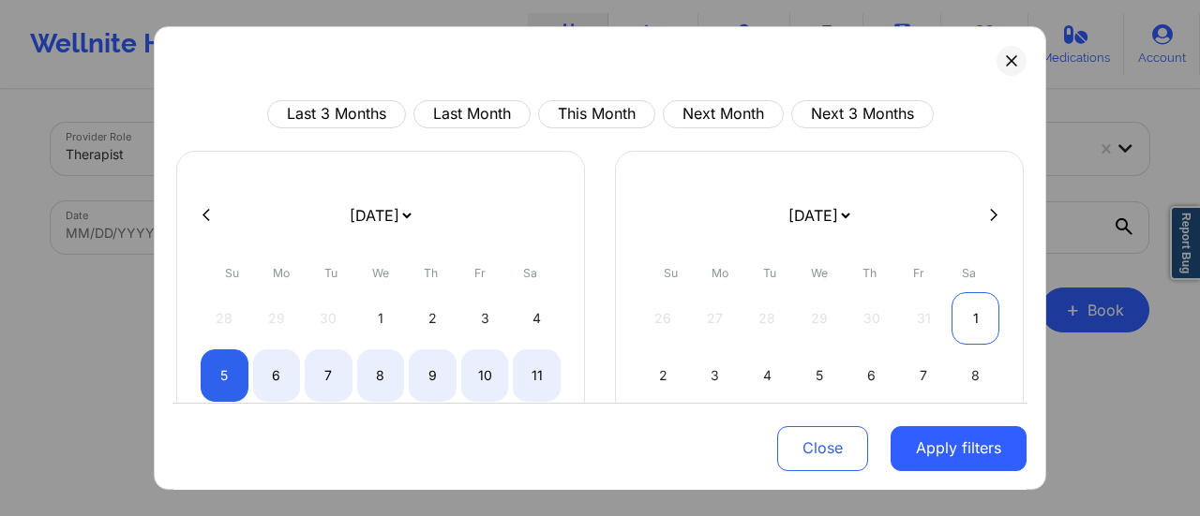
select select "2025-9"
select select "2025-10"
click at [980, 303] on div "1" at bounding box center [975, 318] width 48 height 52
select select "2025-9"
select select "2025-10"
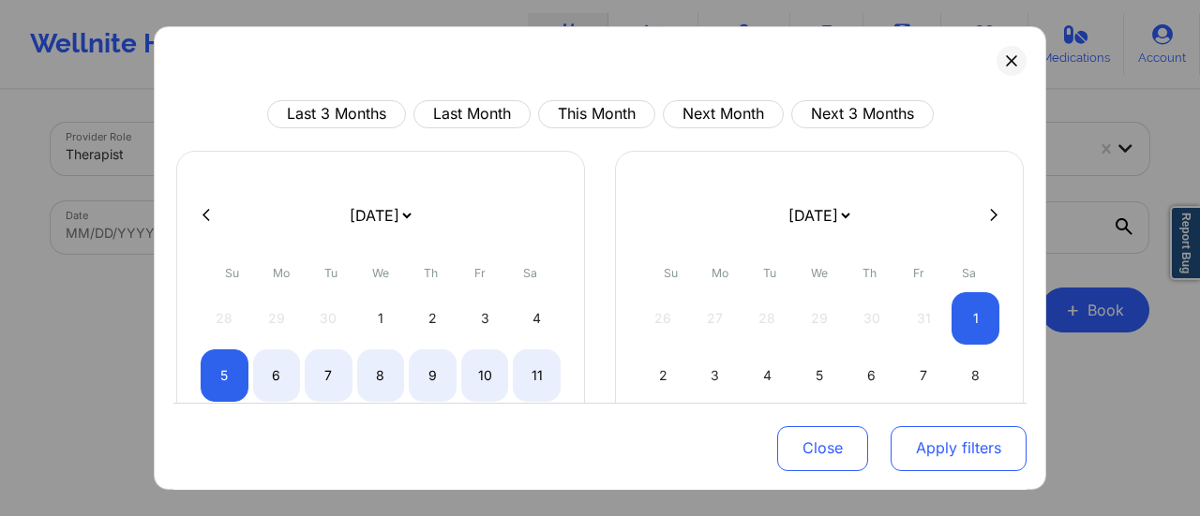
click at [935, 468] on button "Apply filters" at bounding box center [958, 448] width 136 height 45
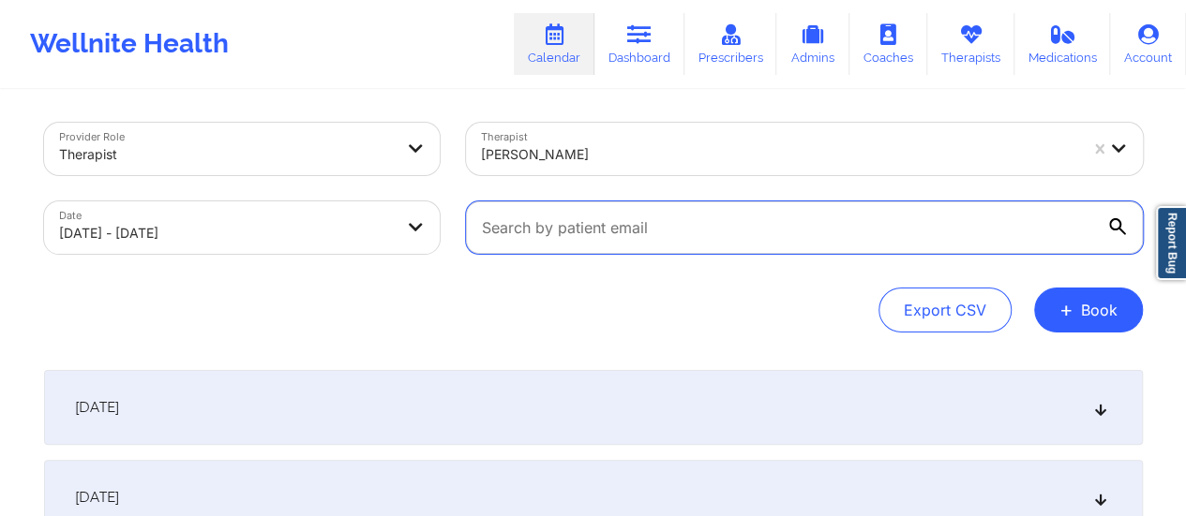
paste input "[EMAIL_ADDRESS][DOMAIN_NAME]"
click at [840, 239] on input "text" at bounding box center [804, 228] width 677 height 52
type input "[EMAIL_ADDRESS][DOMAIN_NAME]"
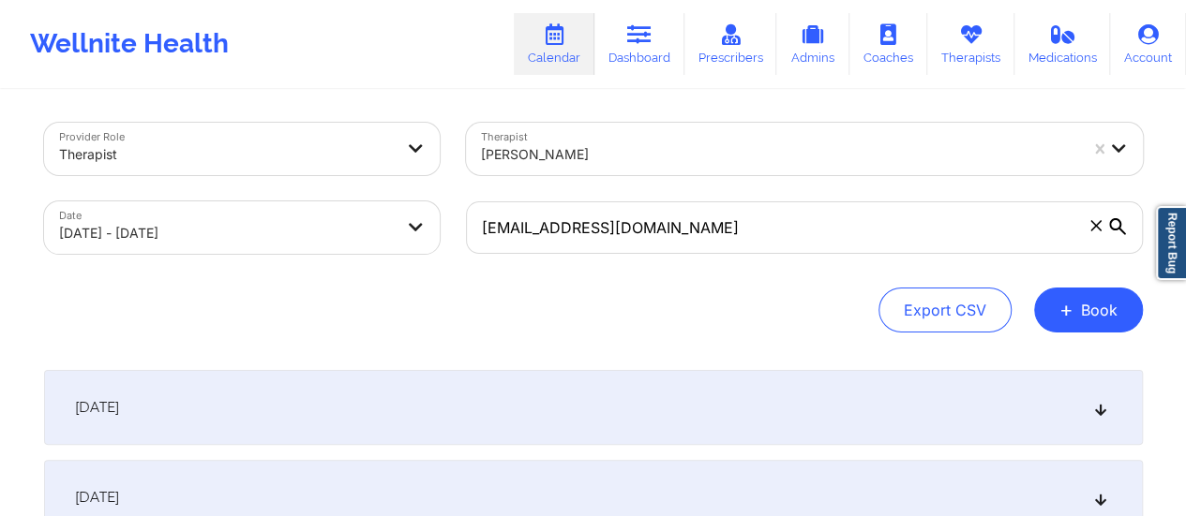
click at [649, 399] on div "[DATE]" at bounding box center [593, 407] width 1099 height 75
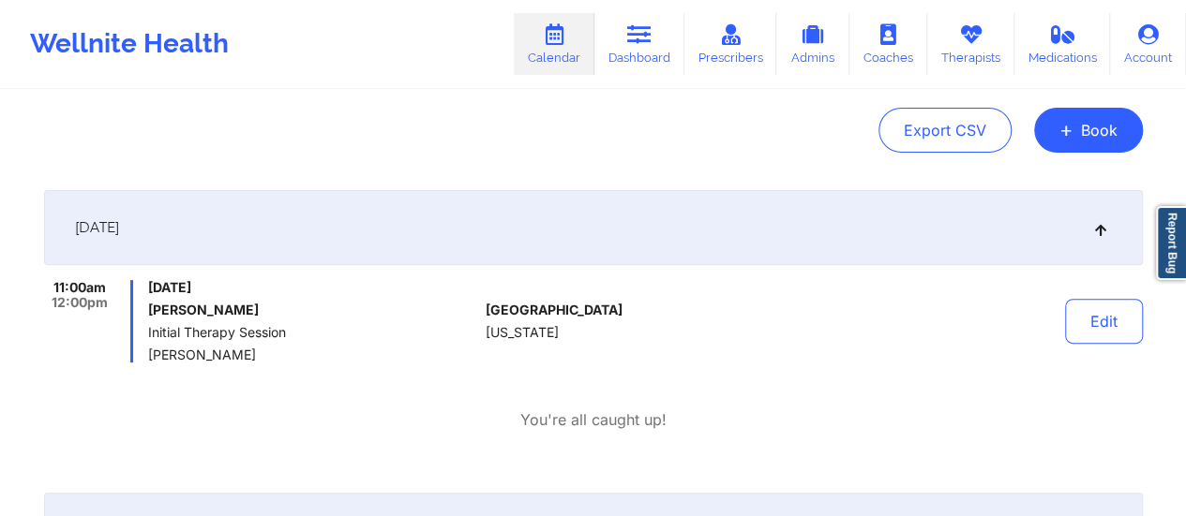
scroll to position [194, 0]
